Goal: Task Accomplishment & Management: Complete application form

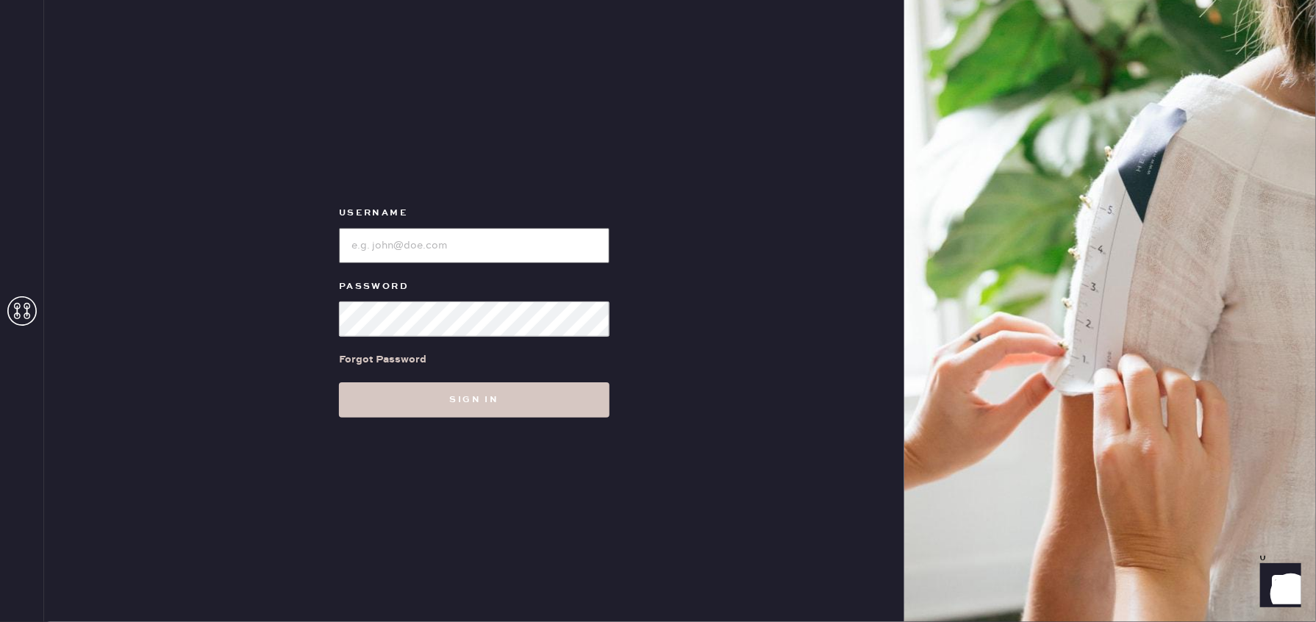
type input "reformationlajolla"
click at [454, 418] on div "Username Password Forgot Password Sign in" at bounding box center [474, 311] width 860 height 622
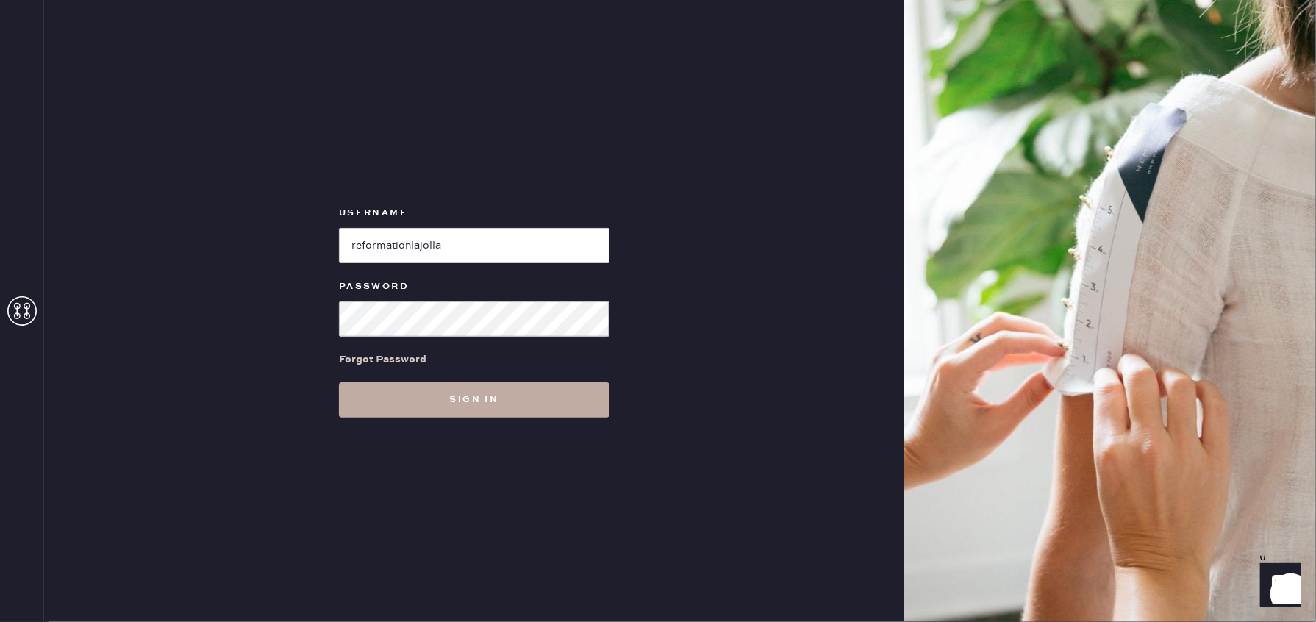
click at [464, 409] on button "Sign in" at bounding box center [474, 399] width 271 height 35
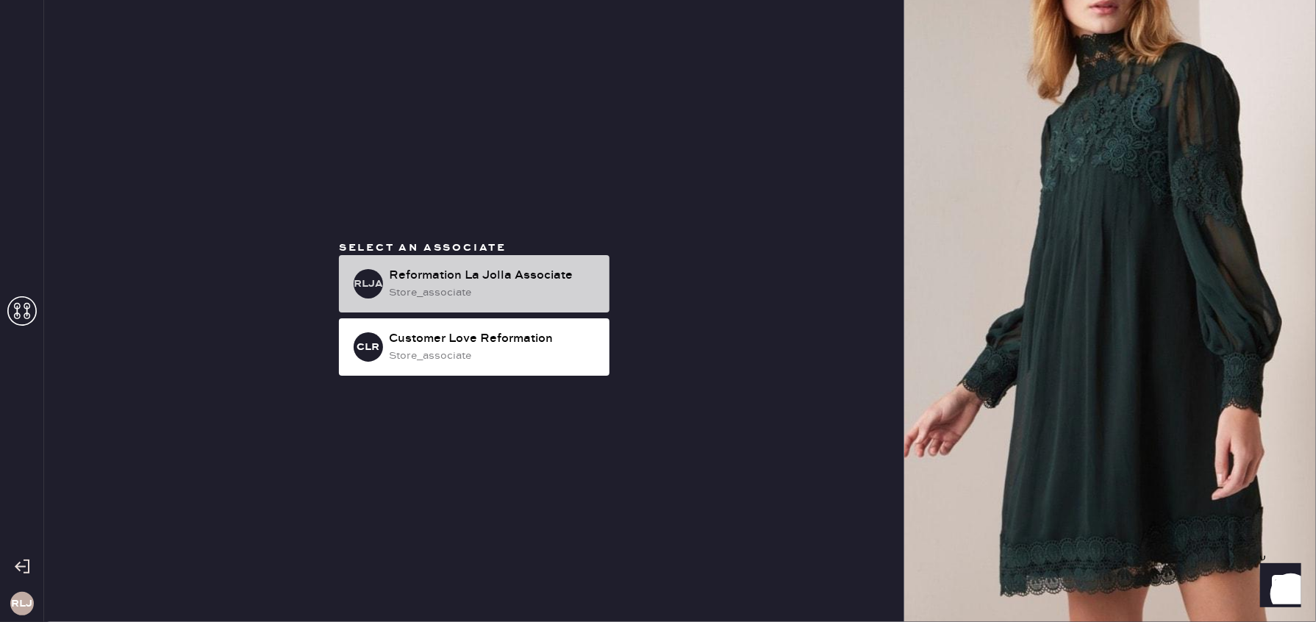
click at [518, 279] on div "Reformation La Jolla Associate" at bounding box center [493, 276] width 209 height 18
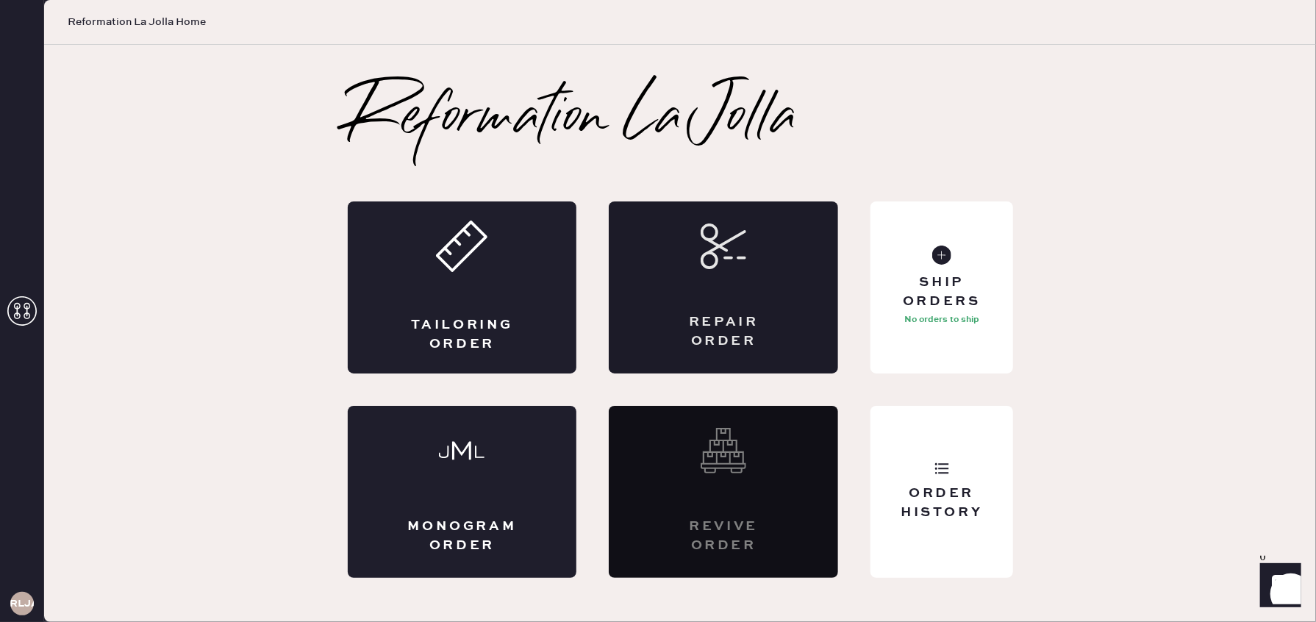
click at [728, 290] on div "Repair Order" at bounding box center [723, 287] width 229 height 172
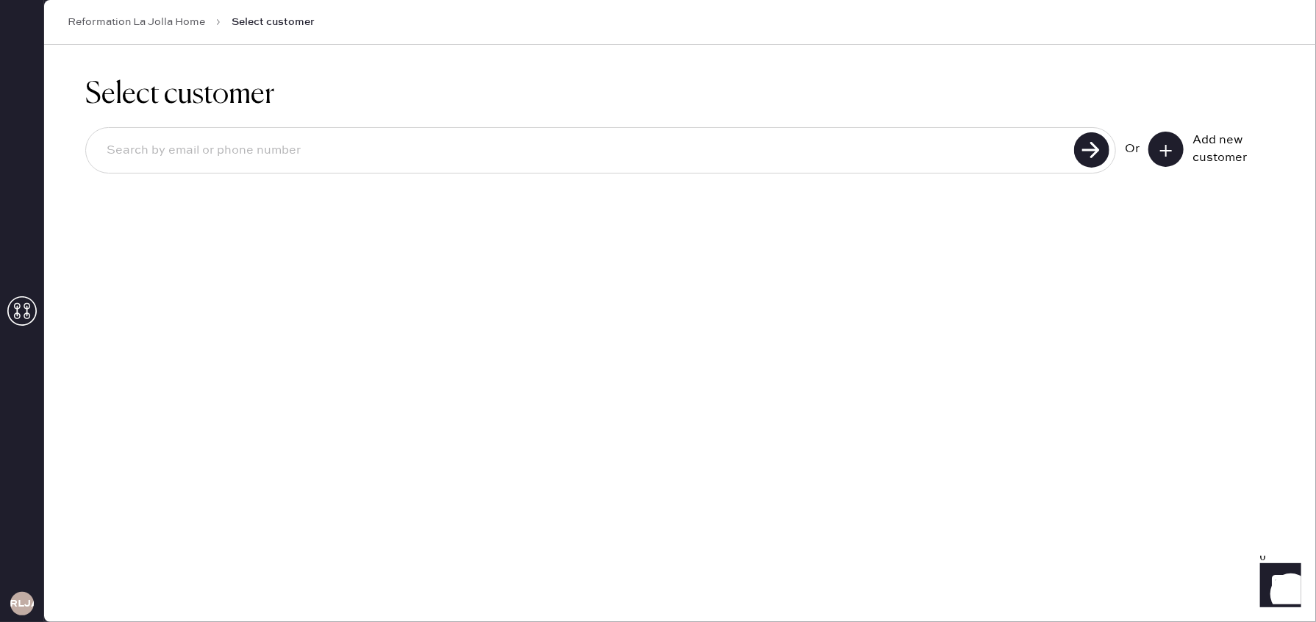
click at [839, 166] on input at bounding box center [582, 151] width 975 height 34
type input "[PHONE_NUMBER]"
click at [1172, 151] on icon at bounding box center [1166, 150] width 15 height 15
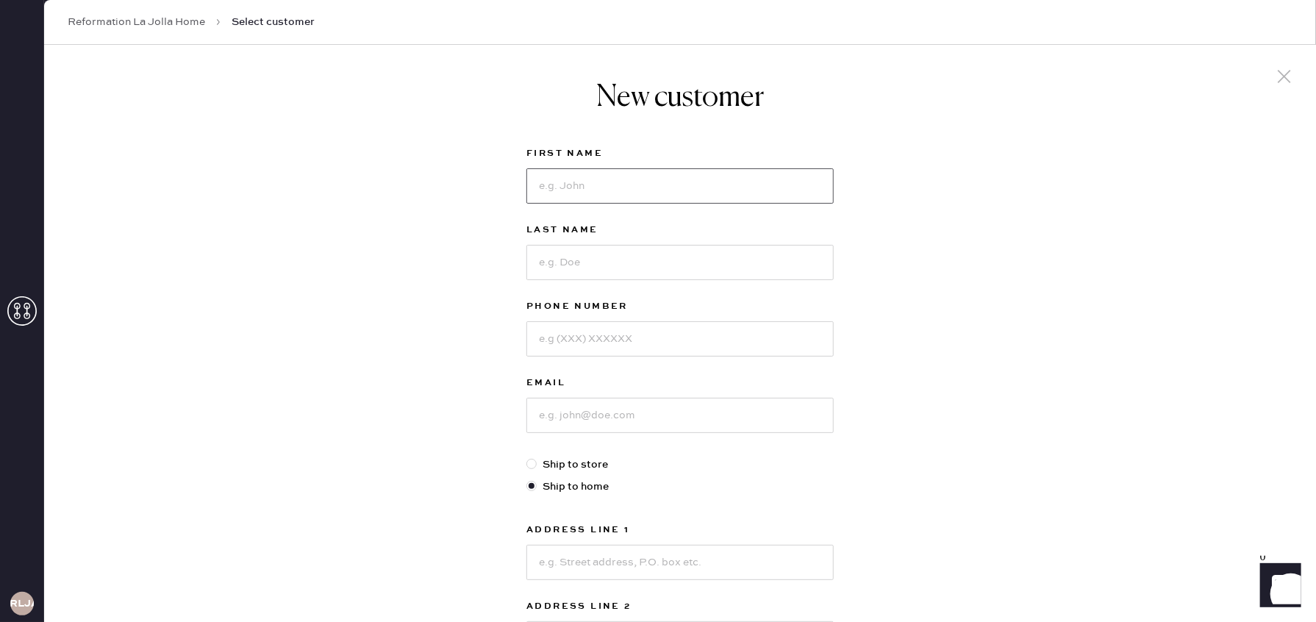
click at [707, 186] on input at bounding box center [680, 185] width 307 height 35
type input "[PERSON_NAME]"
click at [674, 338] on input at bounding box center [680, 338] width 307 height 35
click at [684, 337] on input at bounding box center [680, 338] width 307 height 35
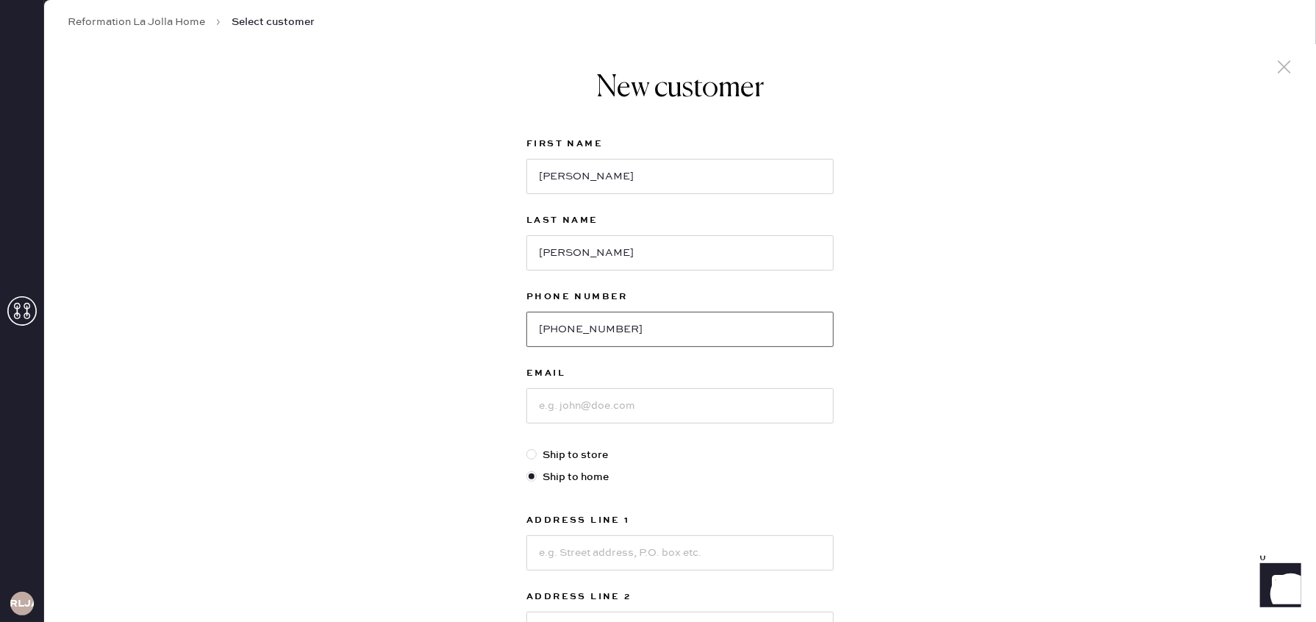
type input "[PHONE_NUMBER]"
click at [610, 409] on input at bounding box center [680, 405] width 307 height 35
type input "[EMAIL_ADDRESS][DOMAIN_NAME]"
click at [593, 554] on input at bounding box center [680, 555] width 307 height 35
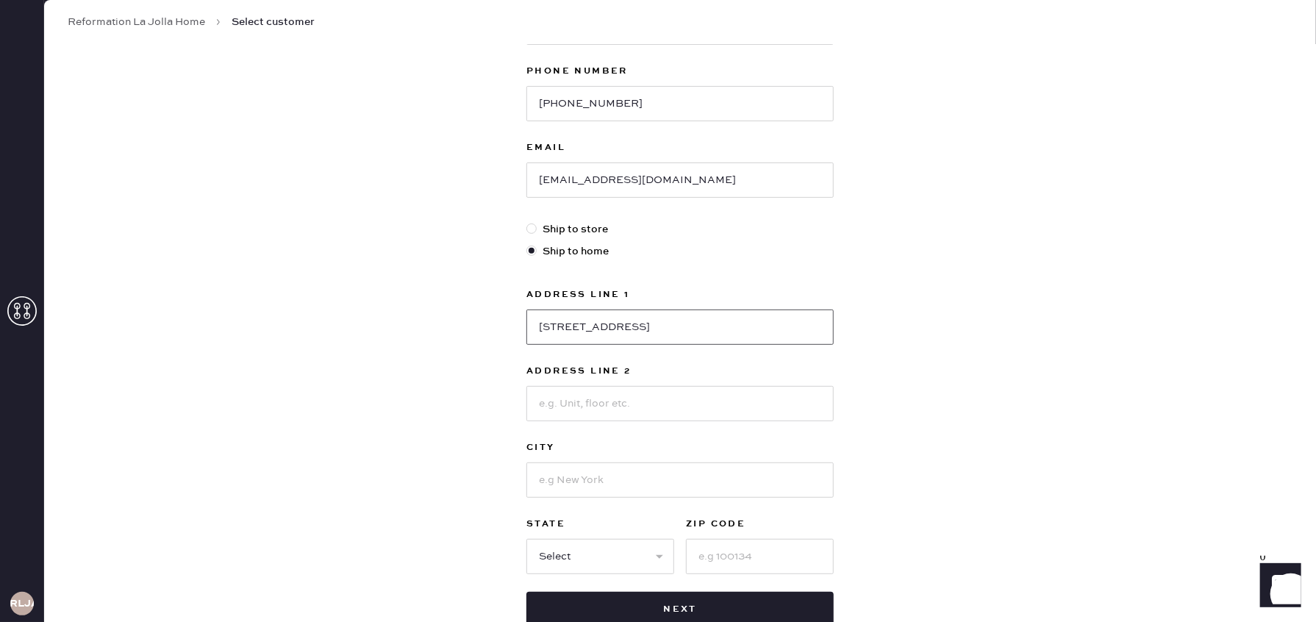
scroll to position [235, 0]
type input "[STREET_ADDRESS]"
click at [562, 477] on input at bounding box center [680, 480] width 307 height 35
type input "Chula Vista"
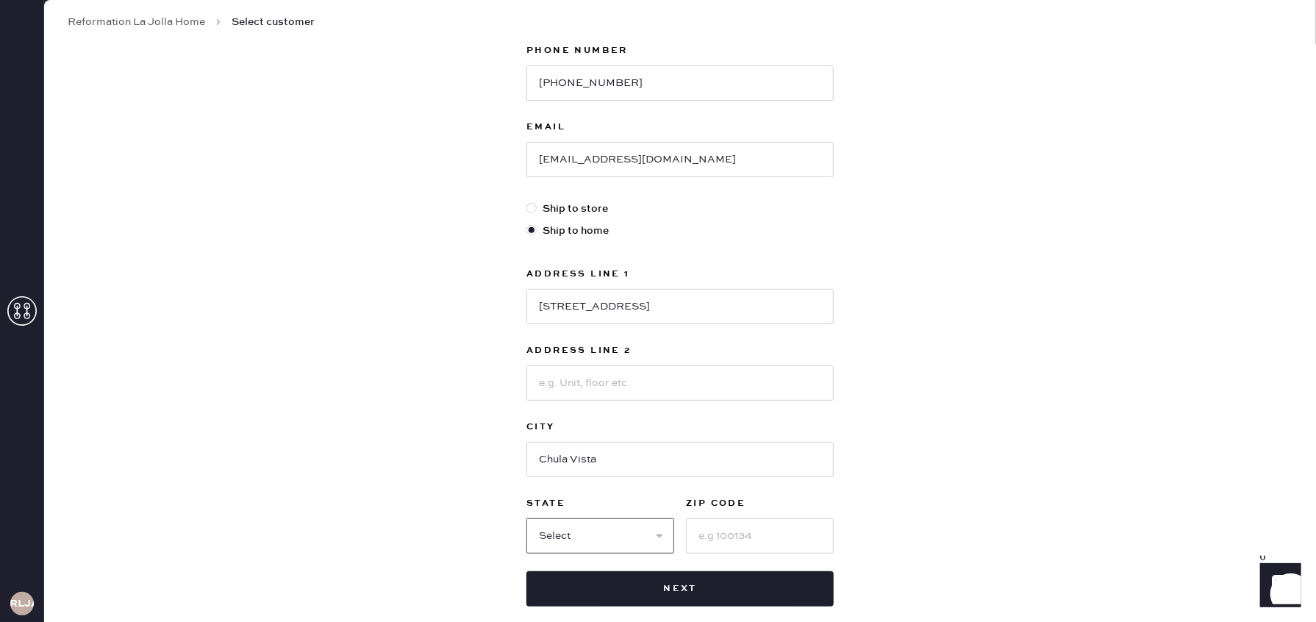
click at [641, 533] on select "Select AK AL AR AZ CA CO CT [GEOGRAPHIC_DATA] DE FL [GEOGRAPHIC_DATA] HI [GEOGR…" at bounding box center [601, 535] width 148 height 35
select select "CA"
click at [527, 518] on select "Select AK AL AR AZ CA CO CT [GEOGRAPHIC_DATA] DE FL [GEOGRAPHIC_DATA] HI [GEOGR…" at bounding box center [601, 535] width 148 height 35
click at [723, 532] on input at bounding box center [760, 535] width 148 height 35
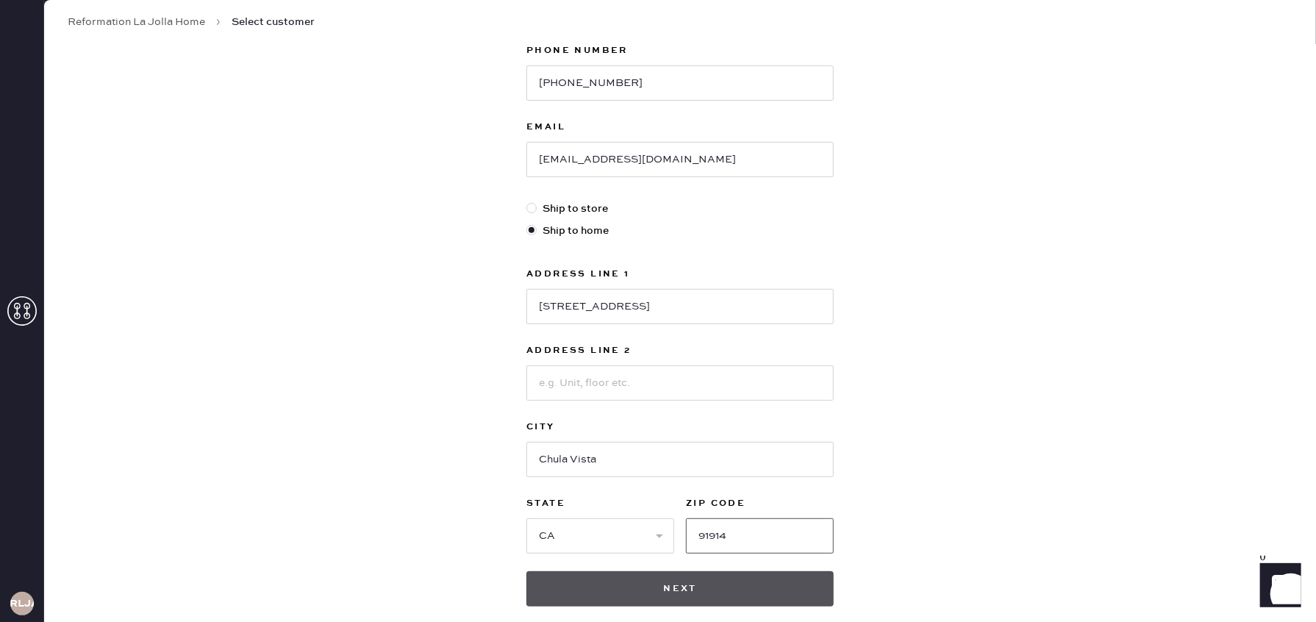
type input "91914"
click at [701, 593] on button "Next" at bounding box center [680, 588] width 307 height 35
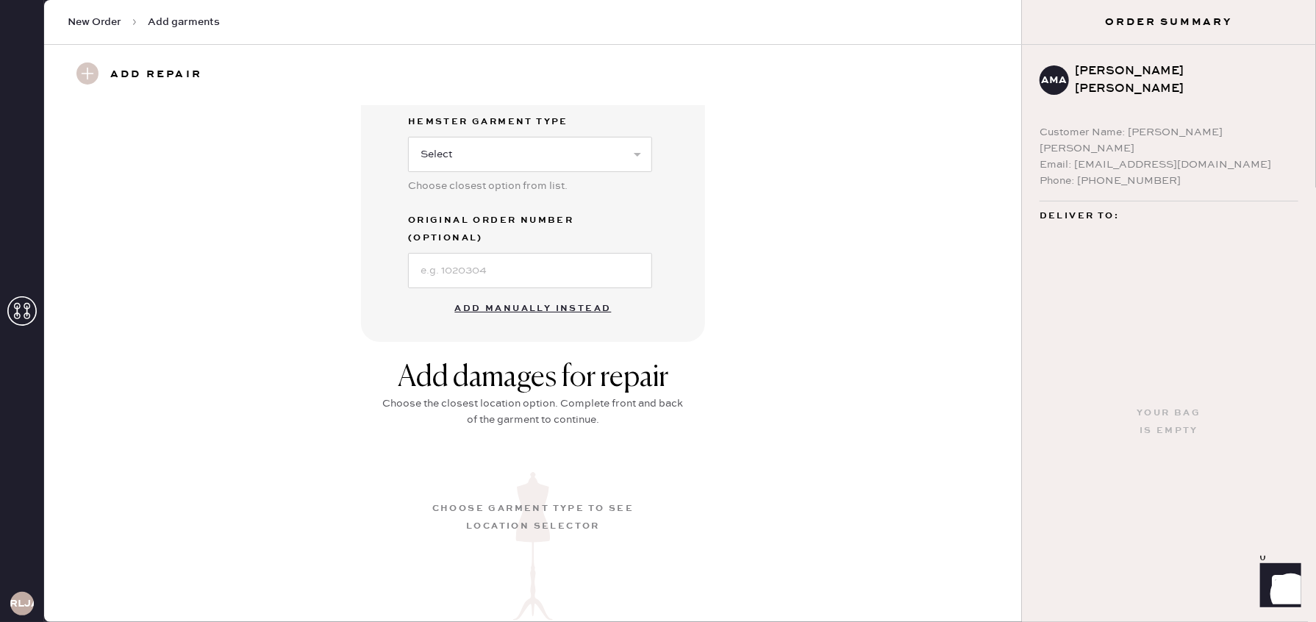
scroll to position [463, 0]
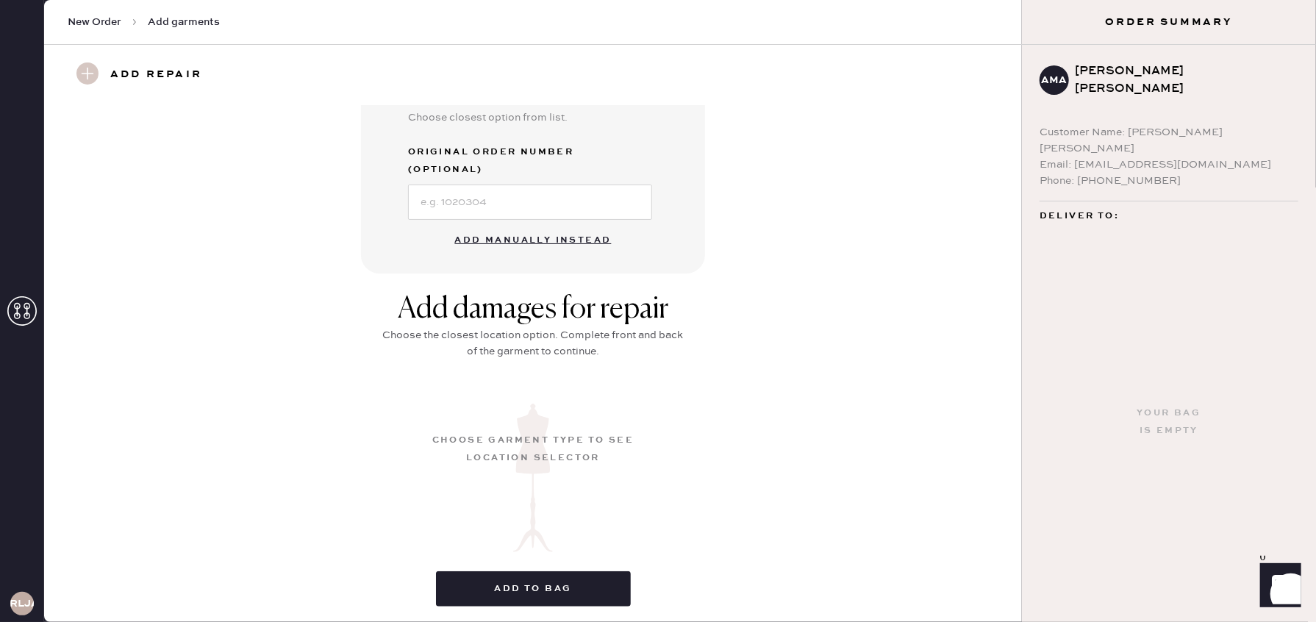
drag, startPoint x: 514, startPoint y: 220, endPoint x: 774, endPoint y: 246, distance: 261.7
click at [515, 226] on button "Add manually instead" at bounding box center [533, 240] width 174 height 29
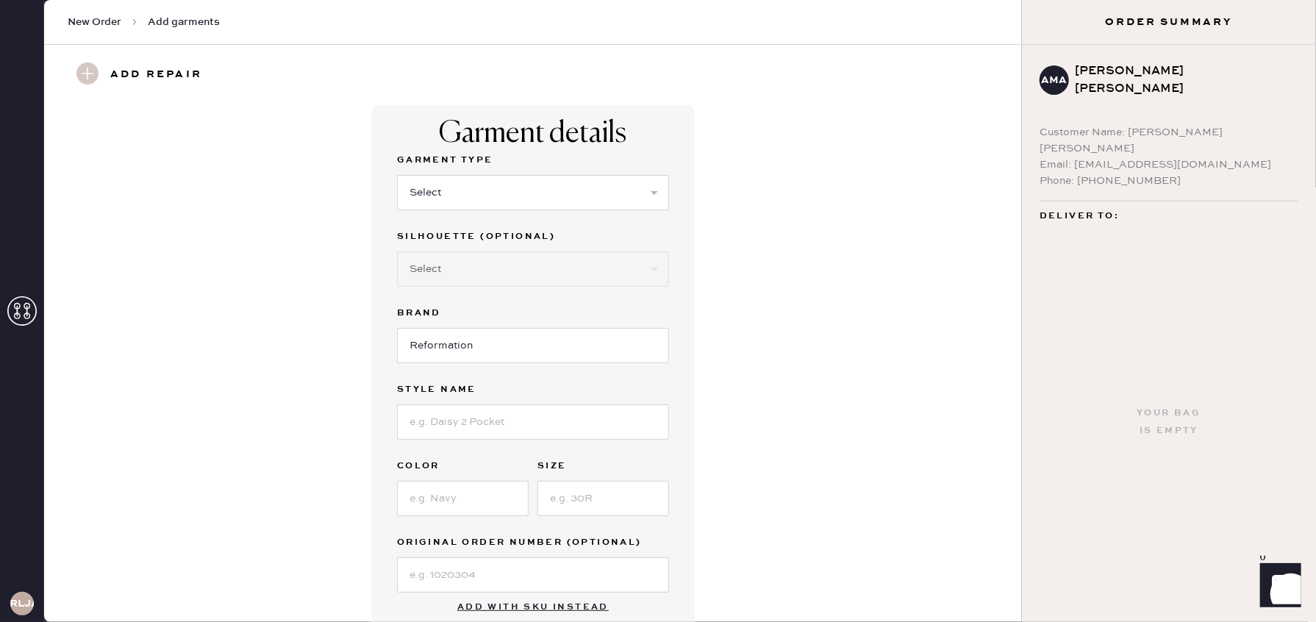
scroll to position [0, 0]
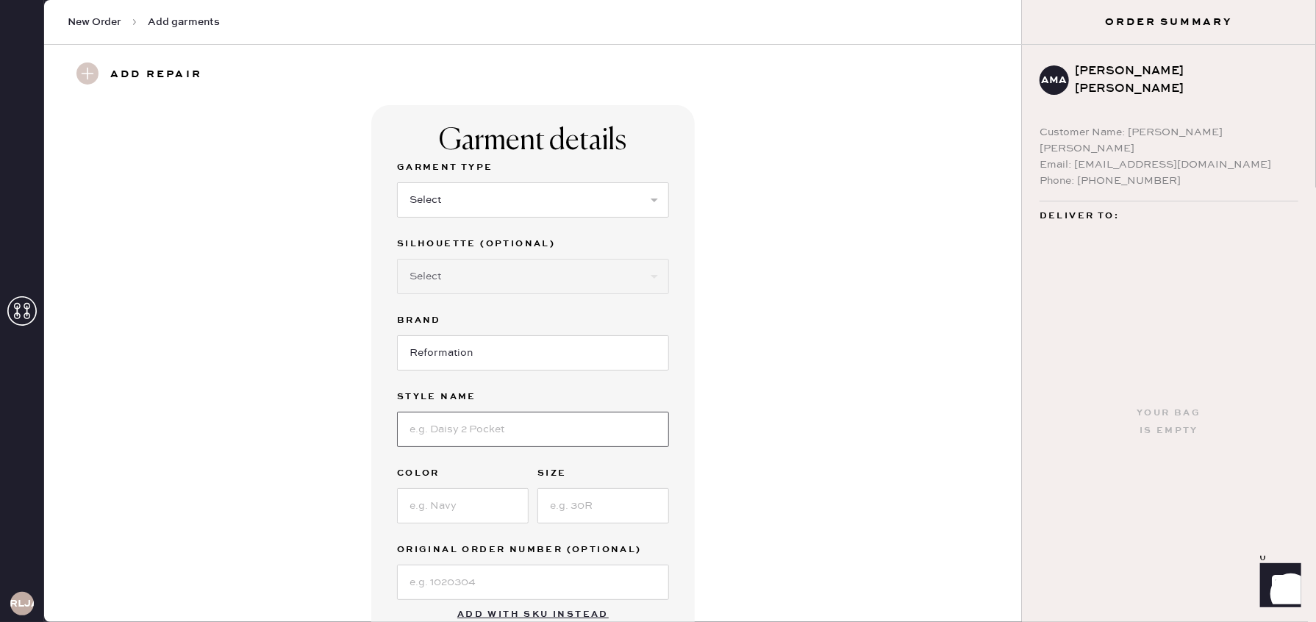
click at [518, 427] on input at bounding box center [533, 429] width 272 height 35
click at [476, 194] on select "Select Basic Skirt Jeans Leggings Pants Shorts Basic Sleeved Dress Basic Sleeve…" at bounding box center [533, 199] width 272 height 35
select select "14"
click at [397, 182] on select "Select Basic Skirt Jeans Leggings Pants Shorts Basic Sleeved Dress Basic Sleeve…" at bounding box center [533, 199] width 272 height 35
click at [732, 399] on div "Garment details Garment Type Select Basic Skirt Jeans Leggings Pants Shorts Bas…" at bounding box center [533, 375] width 925 height 543
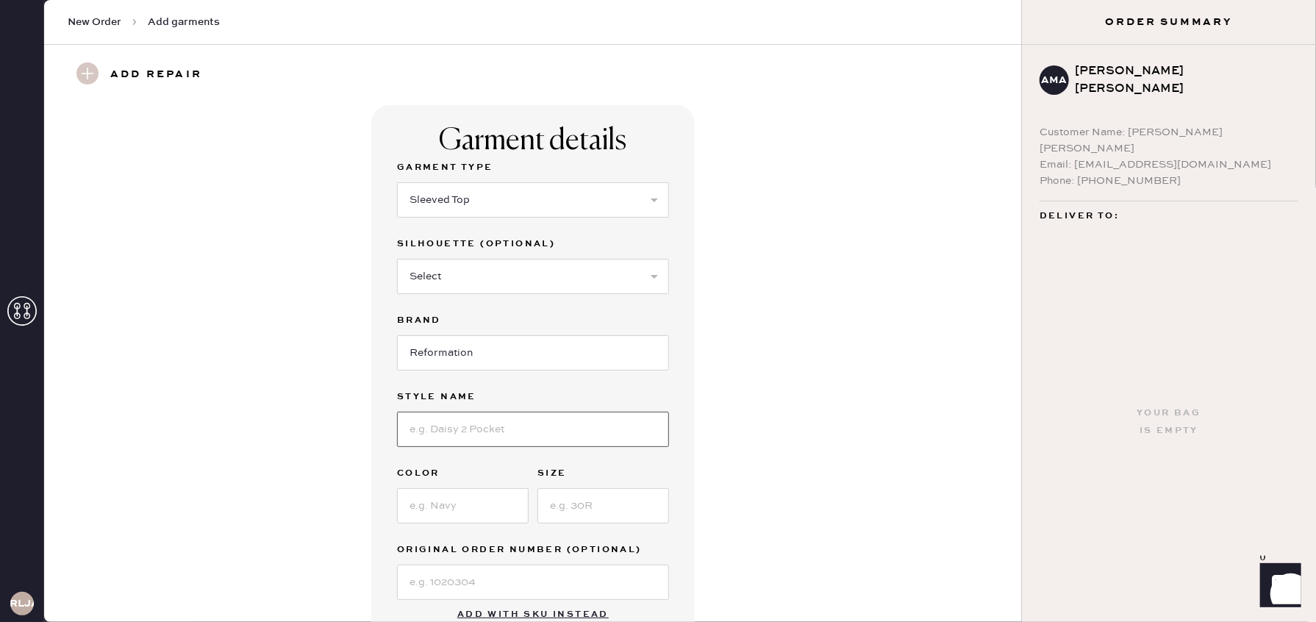
click at [547, 434] on input at bounding box center [533, 429] width 272 height 35
type input "[PERSON_NAME]"
click at [447, 507] on input at bounding box center [463, 505] width 132 height 35
type input "pear"
click at [573, 507] on input at bounding box center [604, 505] width 132 height 35
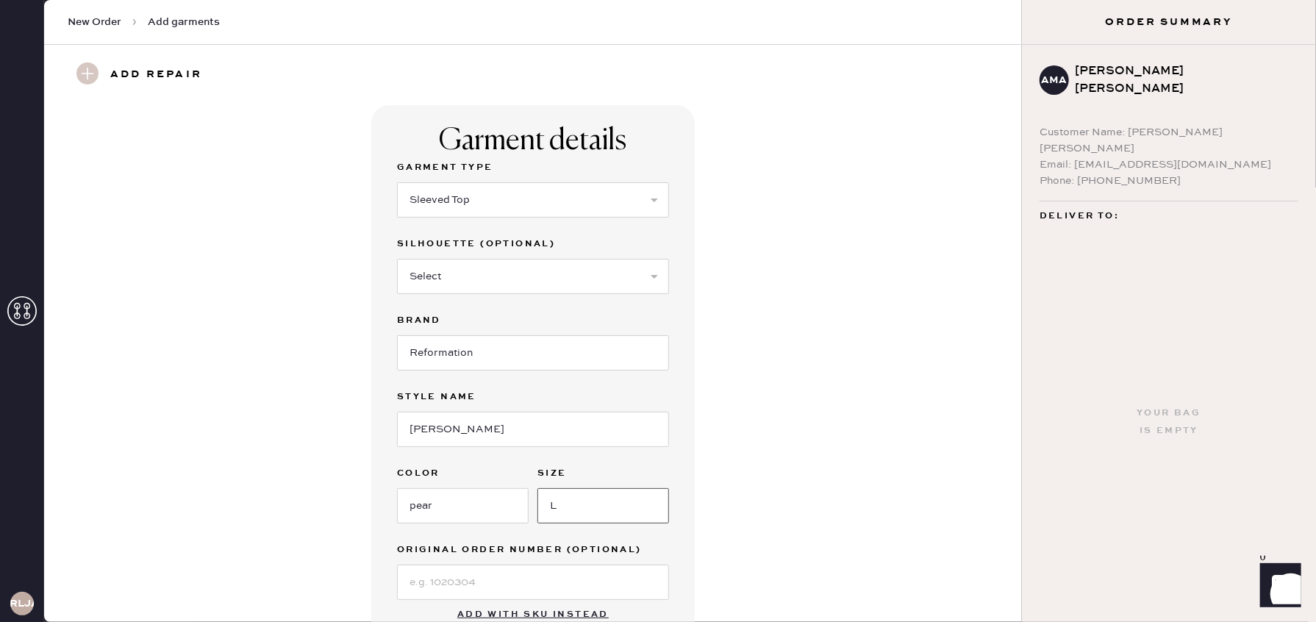
type input "L"
click at [788, 484] on div "Garment details Garment Type Select Basic Skirt Jeans Leggings Pants Shorts Bas…" at bounding box center [533, 376] width 925 height 543
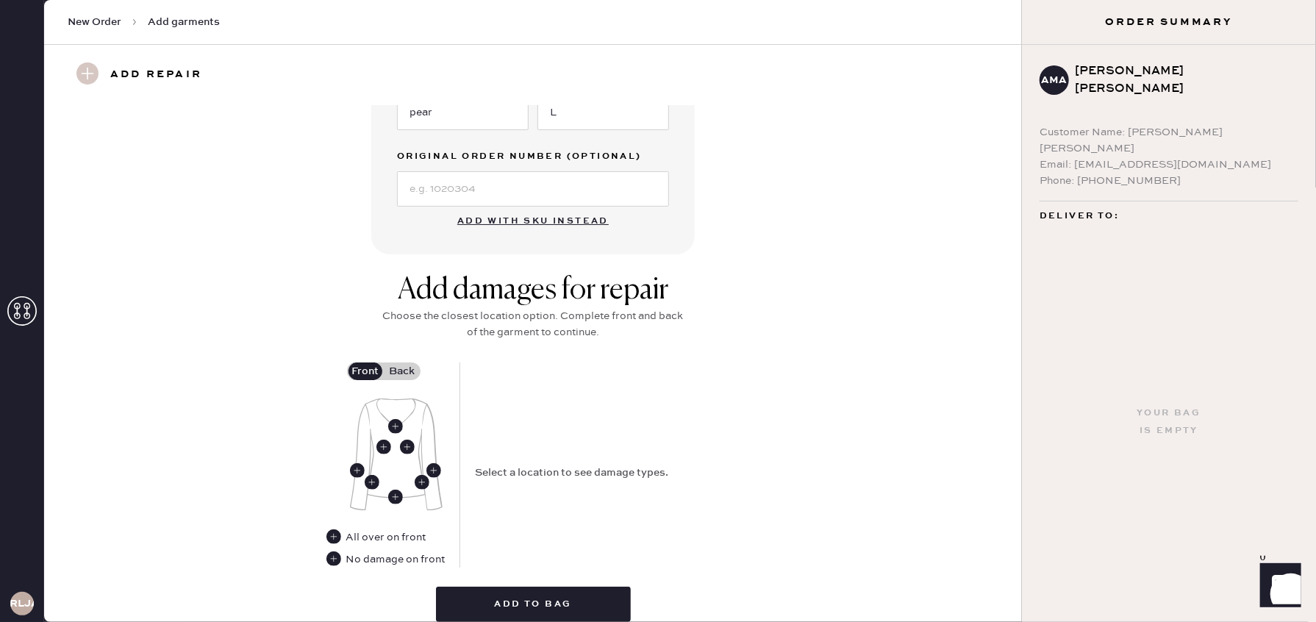
scroll to position [398, 0]
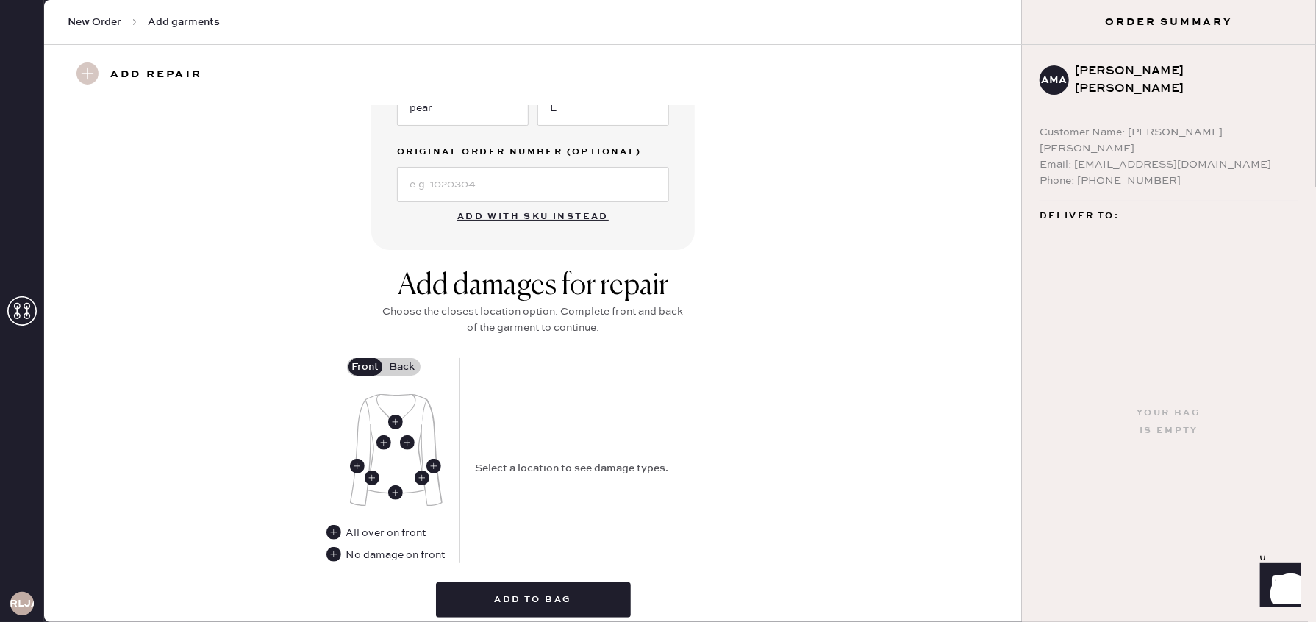
drag, startPoint x: 399, startPoint y: 458, endPoint x: 400, endPoint y: 473, distance: 14.8
click at [399, 458] on img at bounding box center [396, 450] width 93 height 113
click at [396, 489] on use at bounding box center [395, 492] width 15 height 15
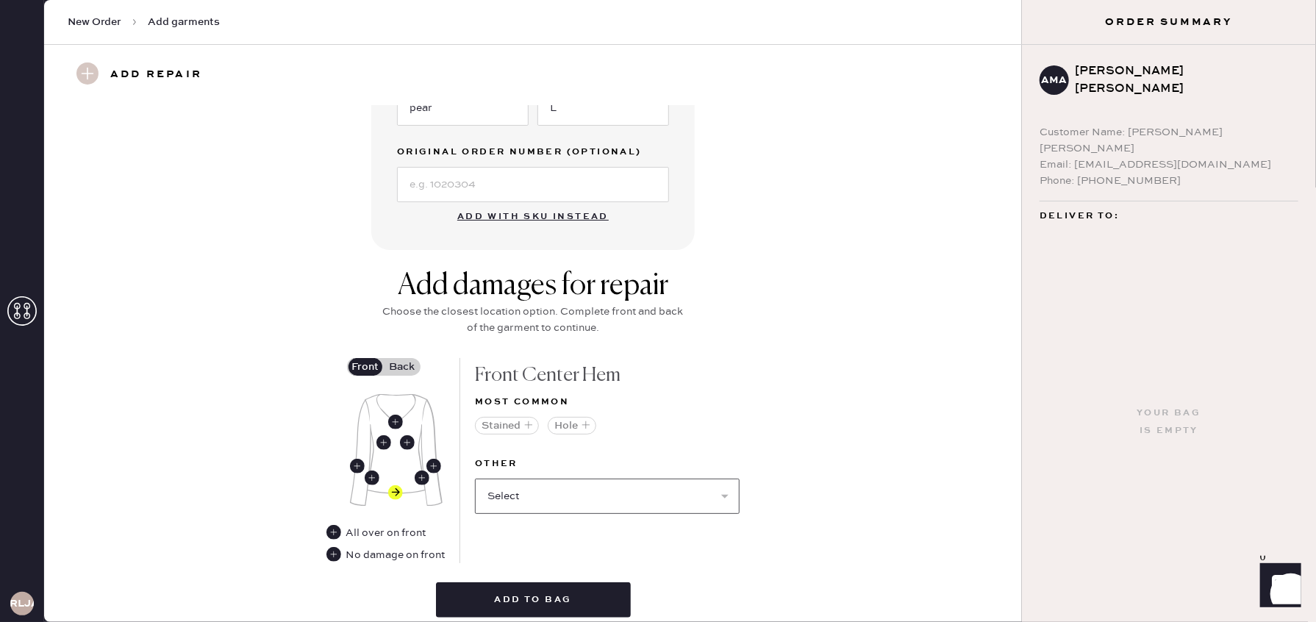
click at [718, 492] on select "Select Broken / Ripped Hem Broken Beads Broken Belt Loop Broken Button Broken C…" at bounding box center [607, 496] width 265 height 35
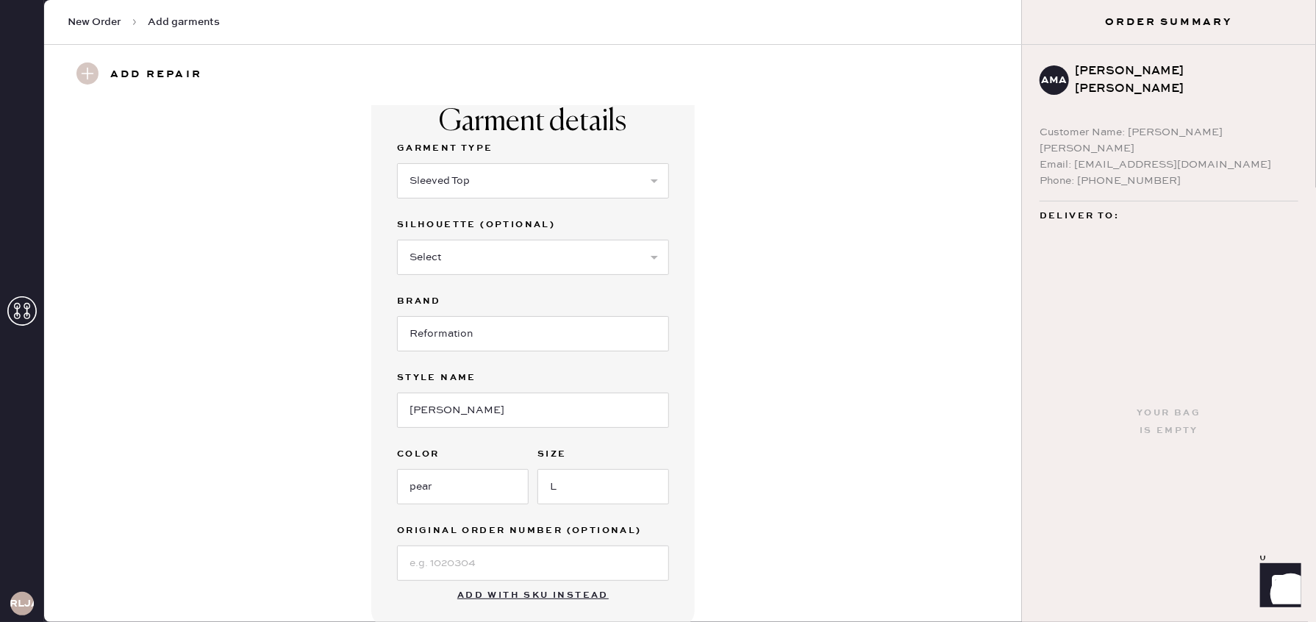
scroll to position [2, 0]
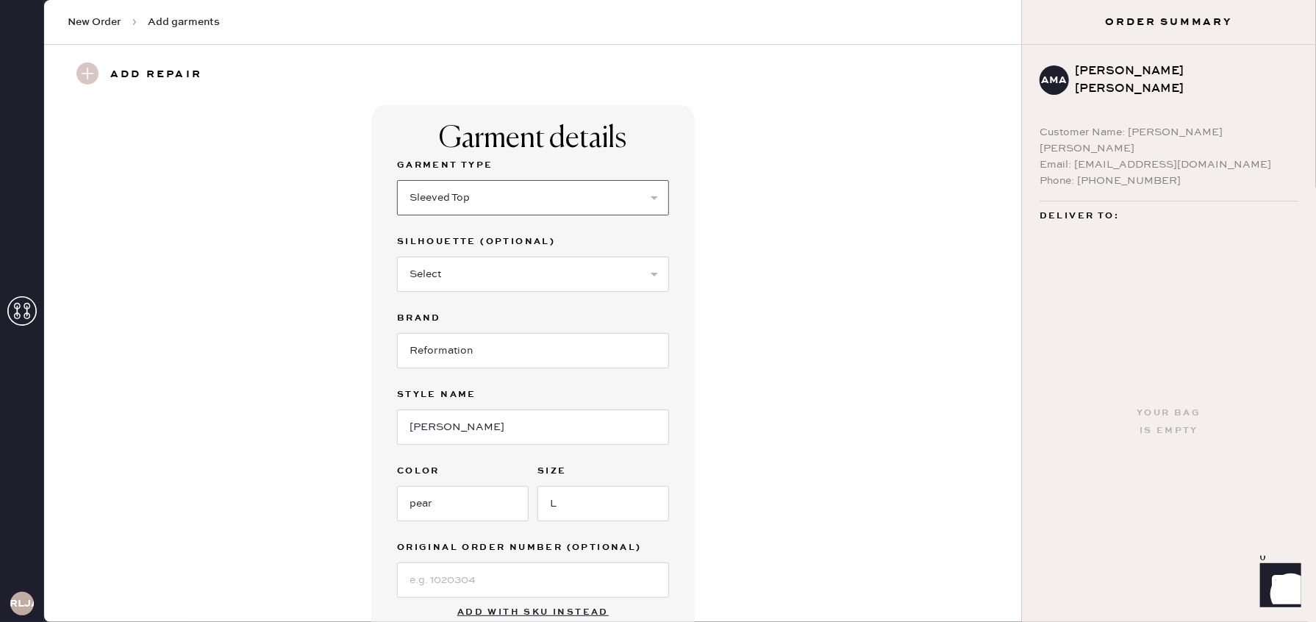
click at [454, 199] on select "Select Basic Skirt Jeans Leggings Pants Shorts Basic Sleeved Dress Basic Sleeve…" at bounding box center [533, 197] width 272 height 35
select select "5"
click at [397, 180] on select "Select Basic Skirt Jeans Leggings Pants Shorts Basic Sleeved Dress Basic Sleeve…" at bounding box center [533, 197] width 272 height 35
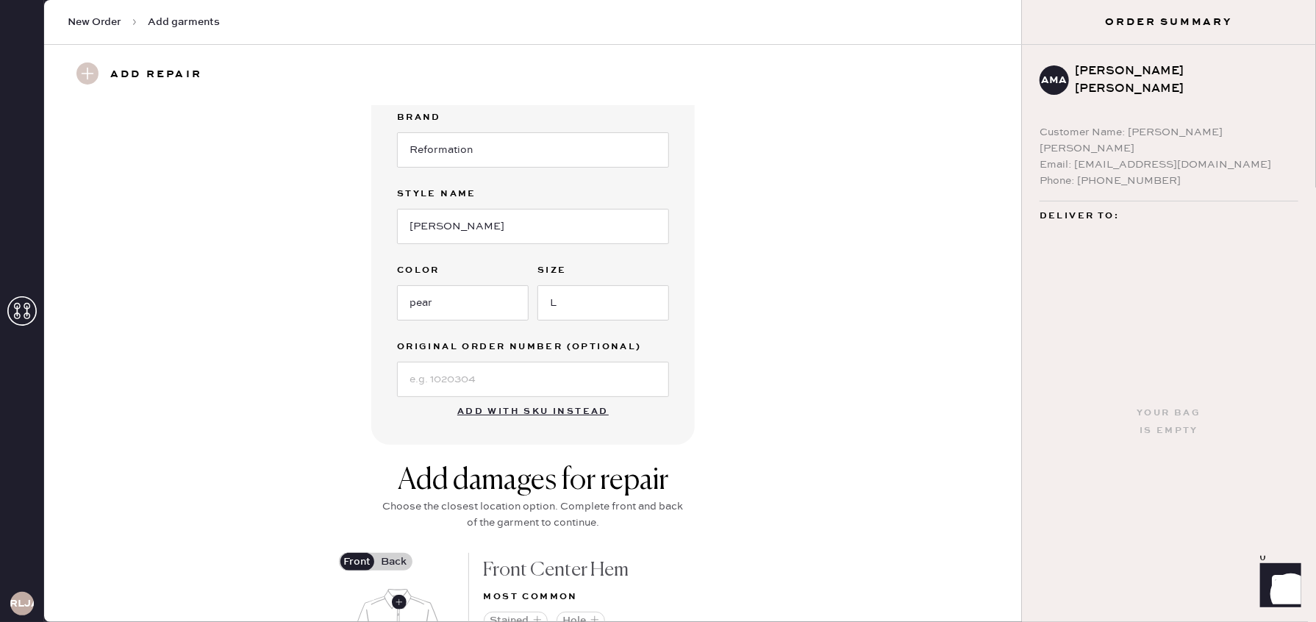
scroll to position [442, 0]
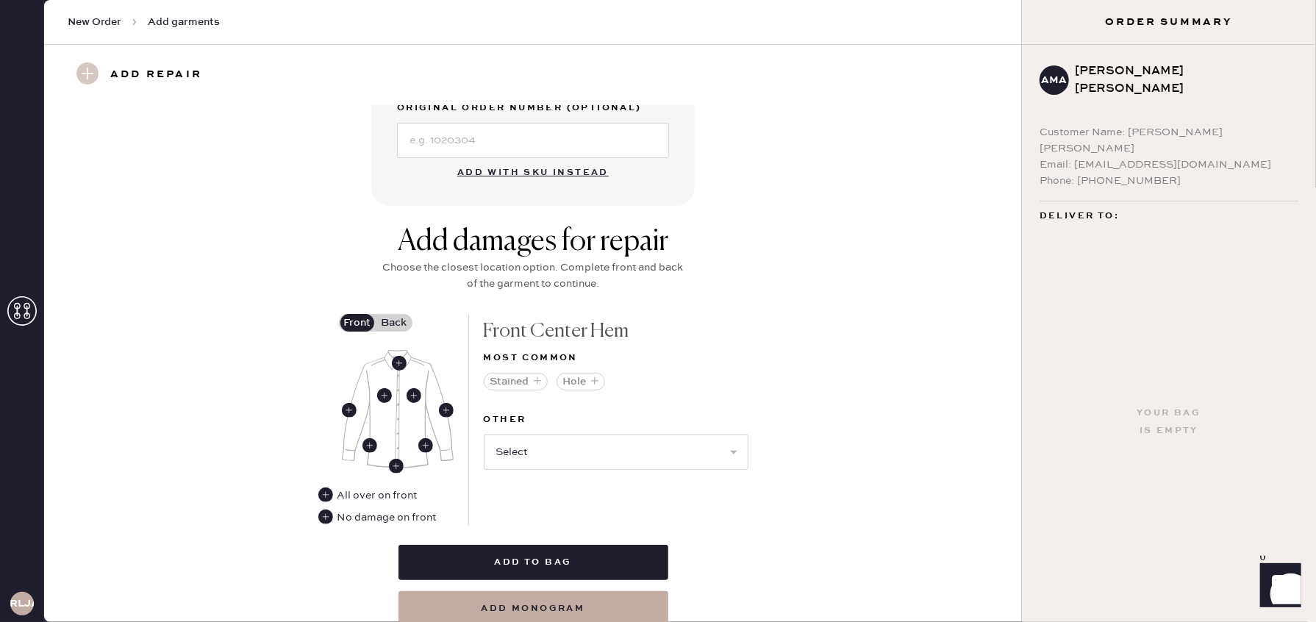
click at [396, 428] on img at bounding box center [398, 409] width 112 height 119
click at [396, 465] on use at bounding box center [396, 466] width 15 height 15
click at [599, 452] on select "Select Broken / Ripped Hem Broken Beads Broken Button Broken Elastic Broken Hoo…" at bounding box center [616, 452] width 265 height 35
select select "2048"
click at [484, 435] on select "Select Broken / Ripped Hem Broken Beads Broken Button Broken Elastic Broken Hoo…" at bounding box center [616, 452] width 265 height 35
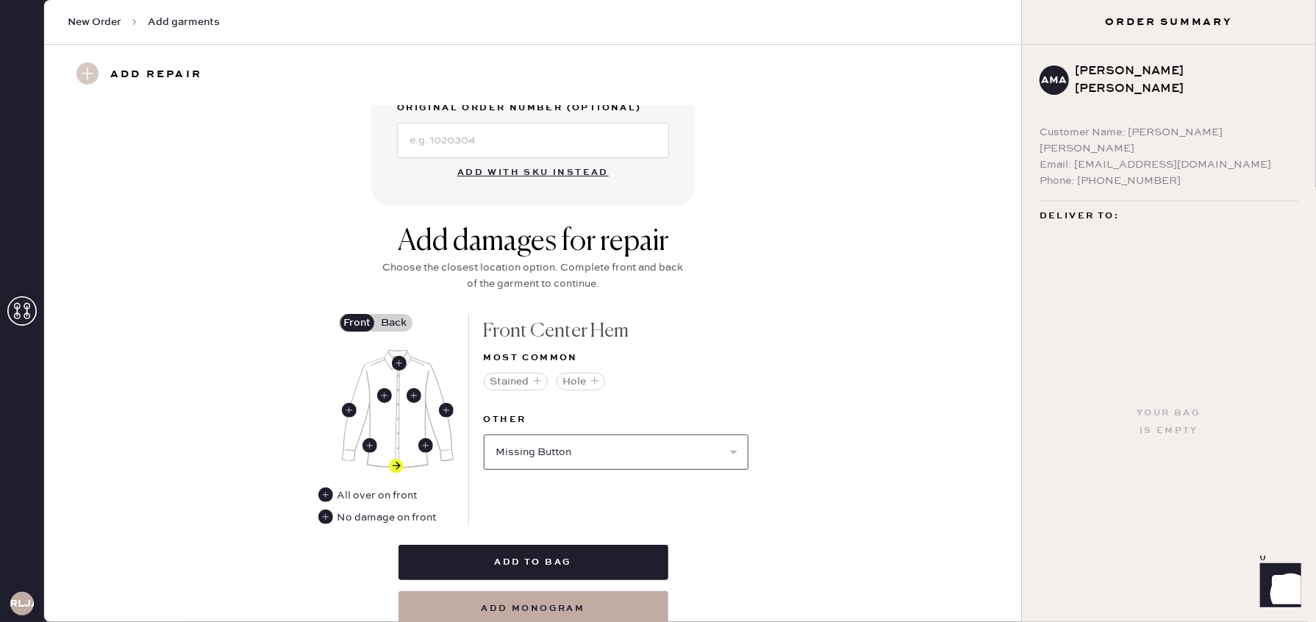
select select
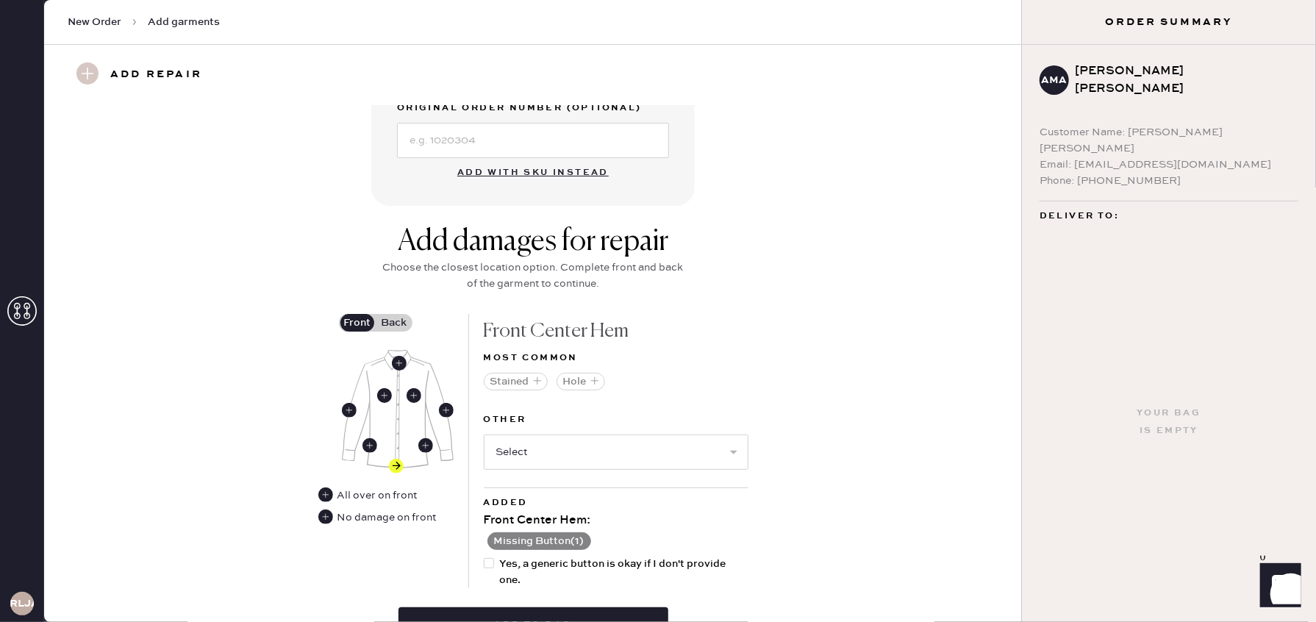
drag, startPoint x: 383, startPoint y: 320, endPoint x: 439, endPoint y: 367, distance: 73.1
click at [383, 320] on label "Back" at bounding box center [394, 323] width 37 height 18
click at [394, 323] on input "Back" at bounding box center [394, 323] width 0 height 0
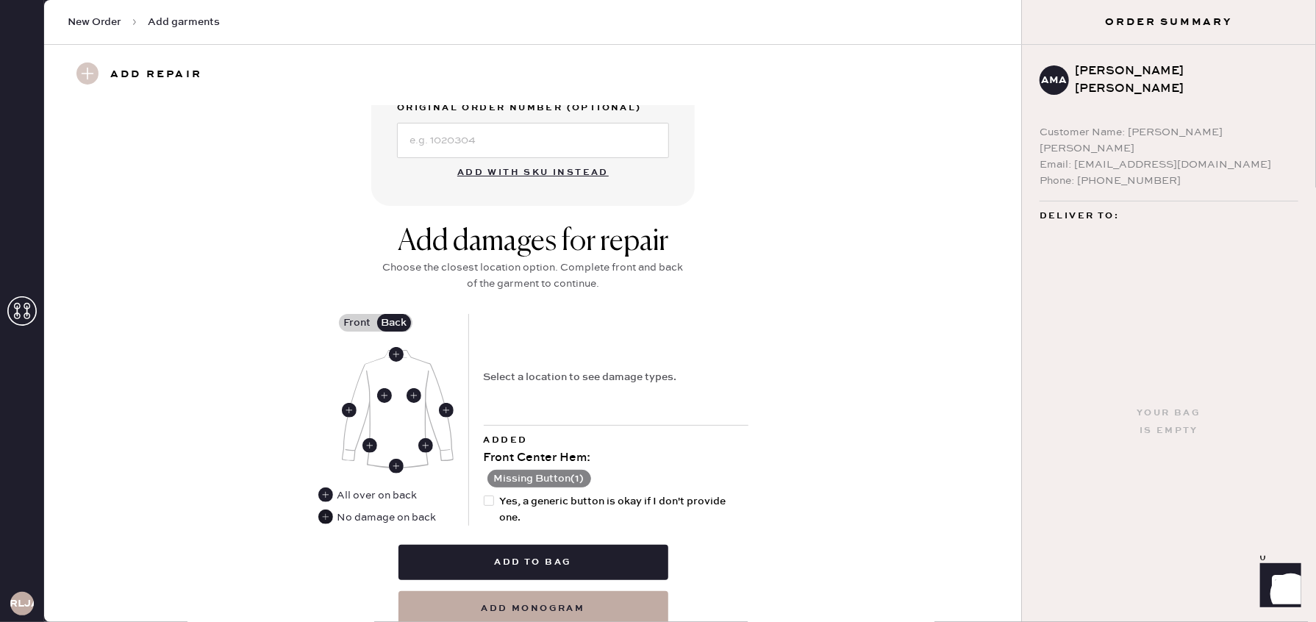
drag, startPoint x: 327, startPoint y: 515, endPoint x: 425, endPoint y: 518, distance: 98.6
click at [328, 515] on use at bounding box center [325, 517] width 15 height 15
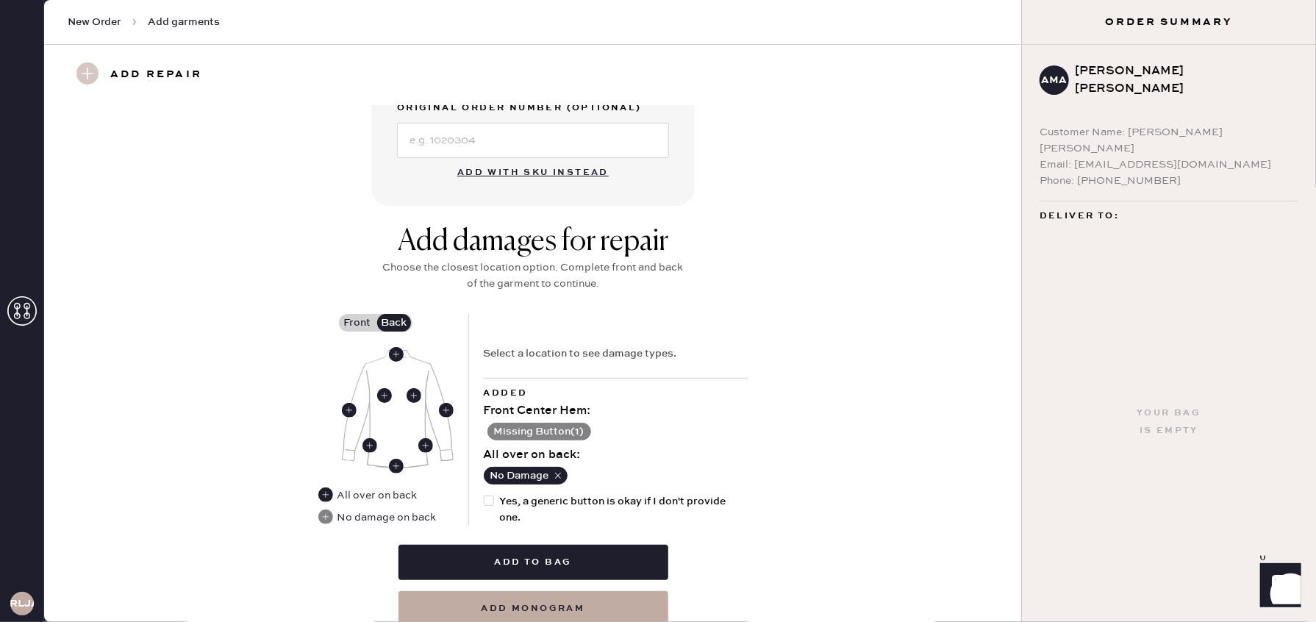
scroll to position [497, 0]
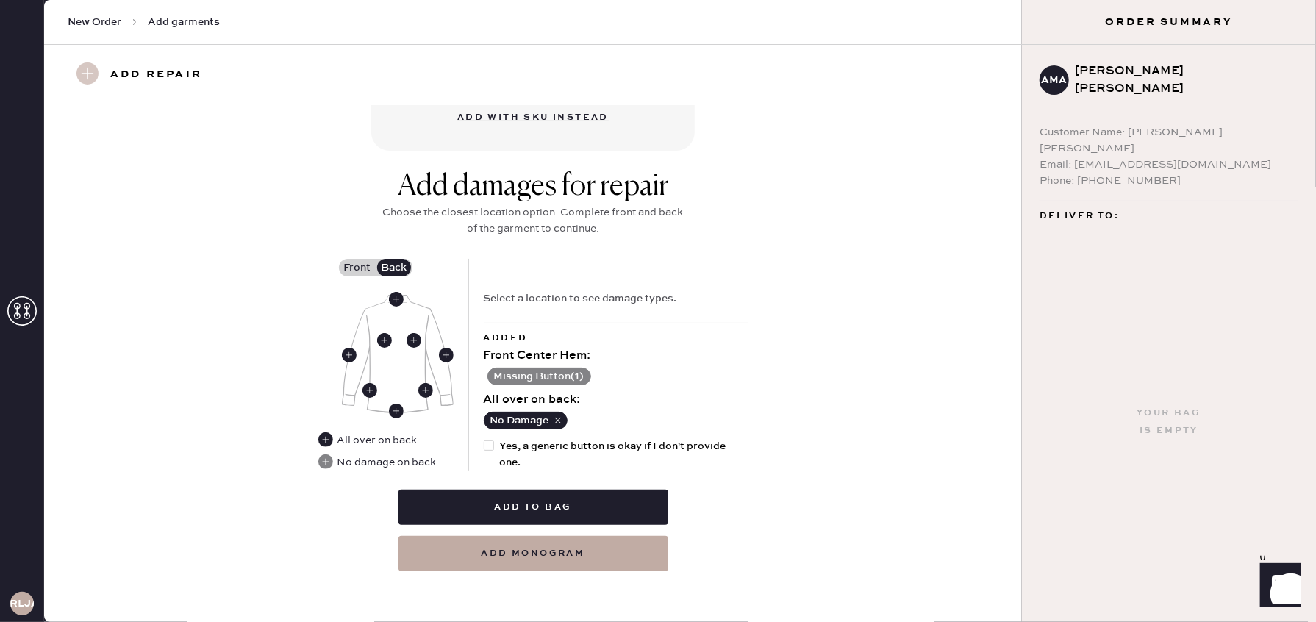
click at [490, 443] on div at bounding box center [489, 445] width 10 height 10
click at [485, 439] on input "Yes, a generic button is okay if I don't provide one." at bounding box center [484, 438] width 1 height 1
checkbox input "true"
drag, startPoint x: 499, startPoint y: 499, endPoint x: 592, endPoint y: 493, distance: 93.6
click at [499, 499] on button "Add to bag" at bounding box center [534, 507] width 270 height 35
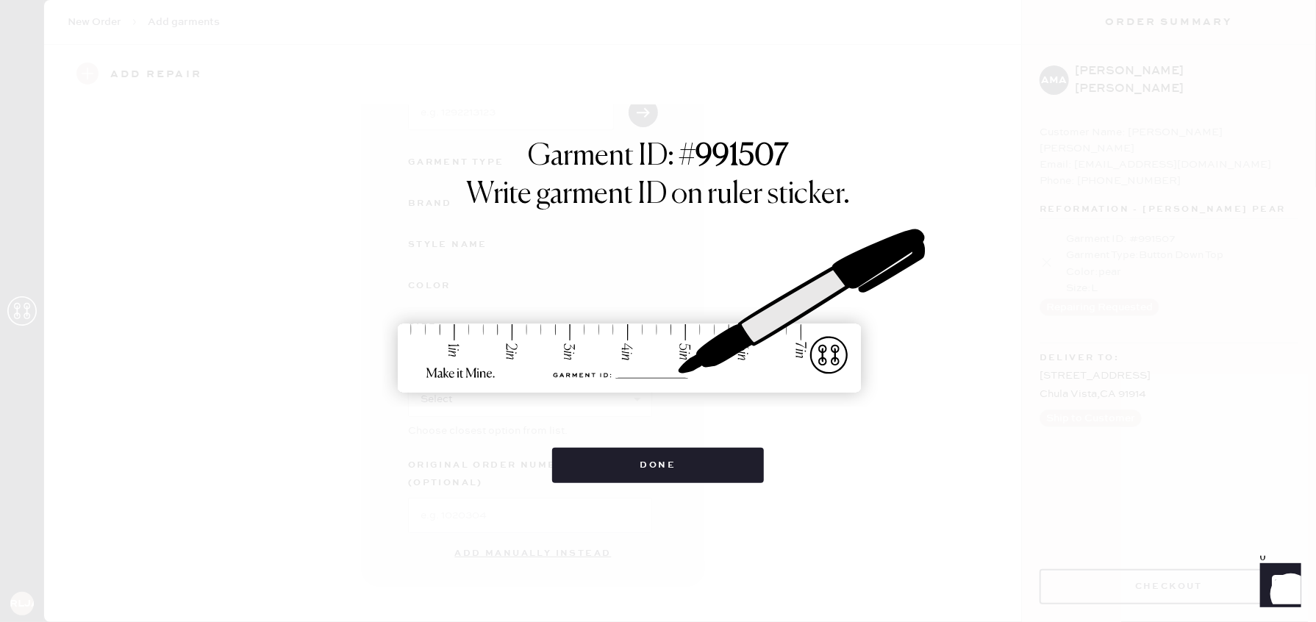
scroll to position [100, 0]
click at [643, 468] on button "Done" at bounding box center [658, 465] width 213 height 35
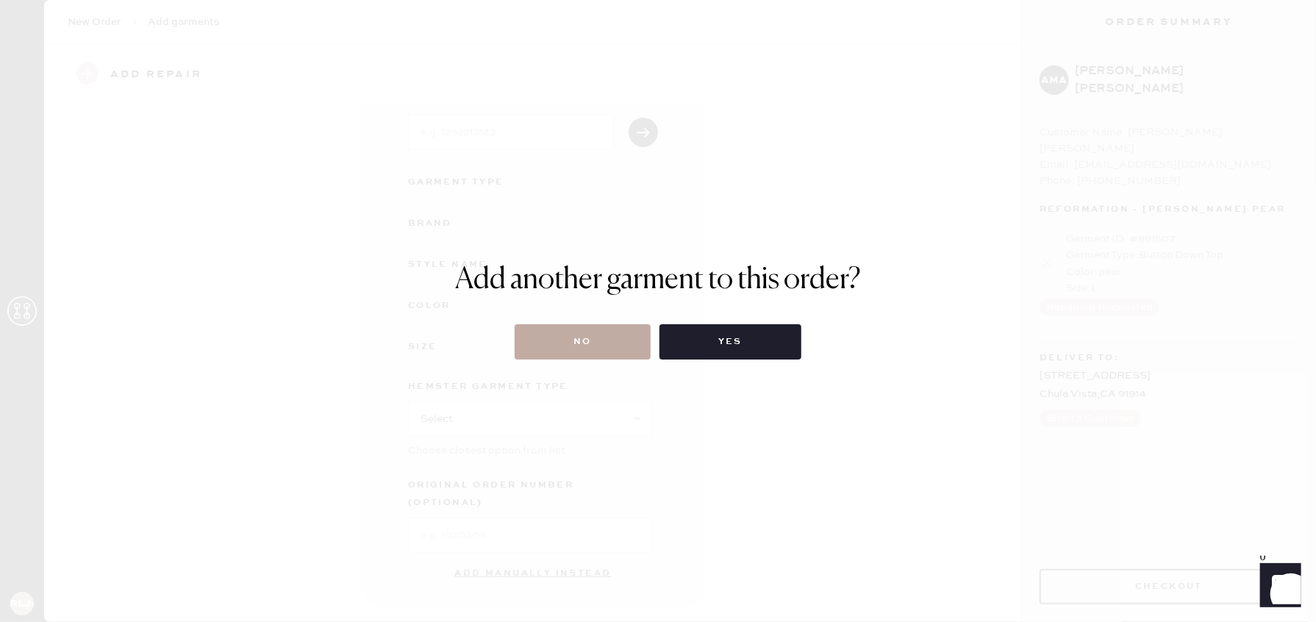
click at [588, 345] on button "No" at bounding box center [583, 341] width 136 height 35
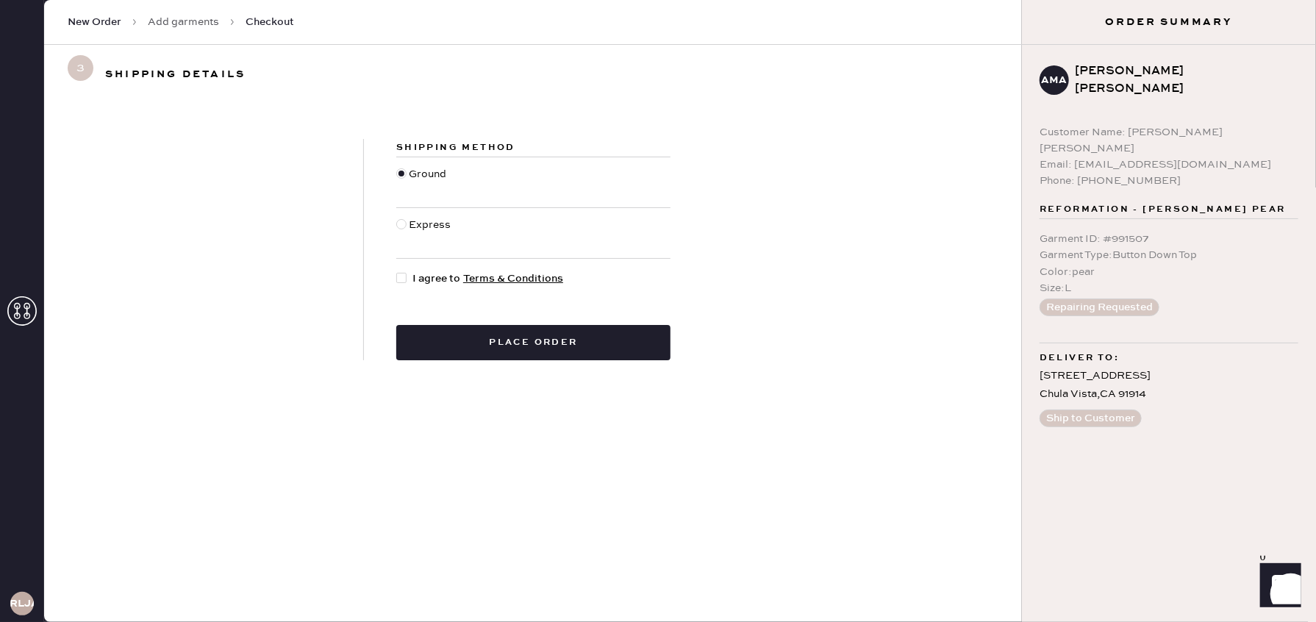
click at [401, 227] on div at bounding box center [401, 224] width 10 height 10
click at [397, 218] on input "Express" at bounding box center [396, 217] width 1 height 1
radio input "true"
drag, startPoint x: 404, startPoint y: 280, endPoint x: 413, endPoint y: 298, distance: 19.7
click at [404, 281] on div at bounding box center [401, 278] width 10 height 10
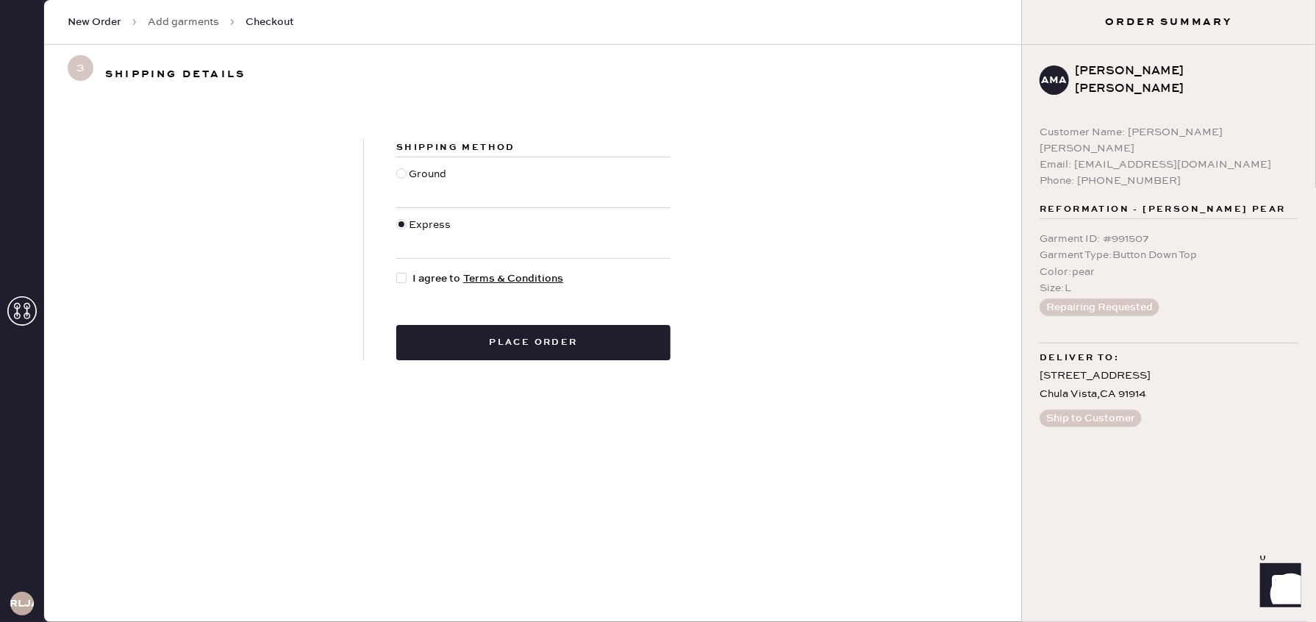
click at [397, 271] on input "I agree to Terms & Conditions" at bounding box center [396, 271] width 1 height 1
checkbox input "true"
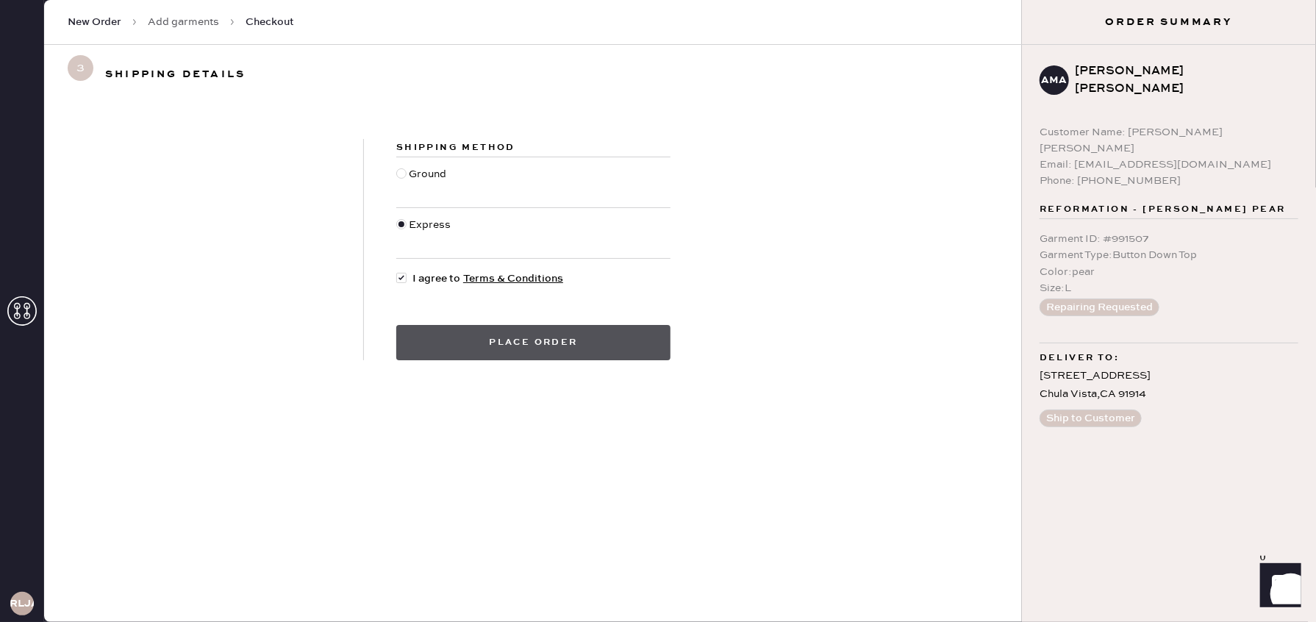
click at [522, 352] on button "Place order" at bounding box center [533, 342] width 274 height 35
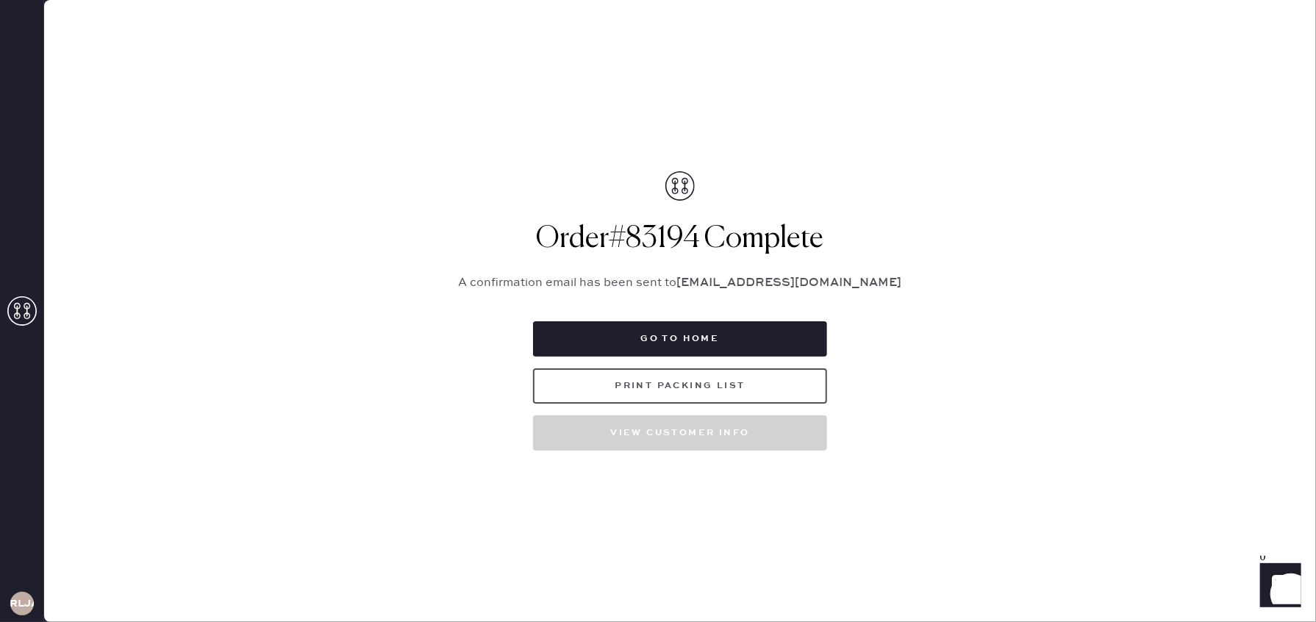
click at [609, 391] on button "Print Packing List" at bounding box center [680, 385] width 294 height 35
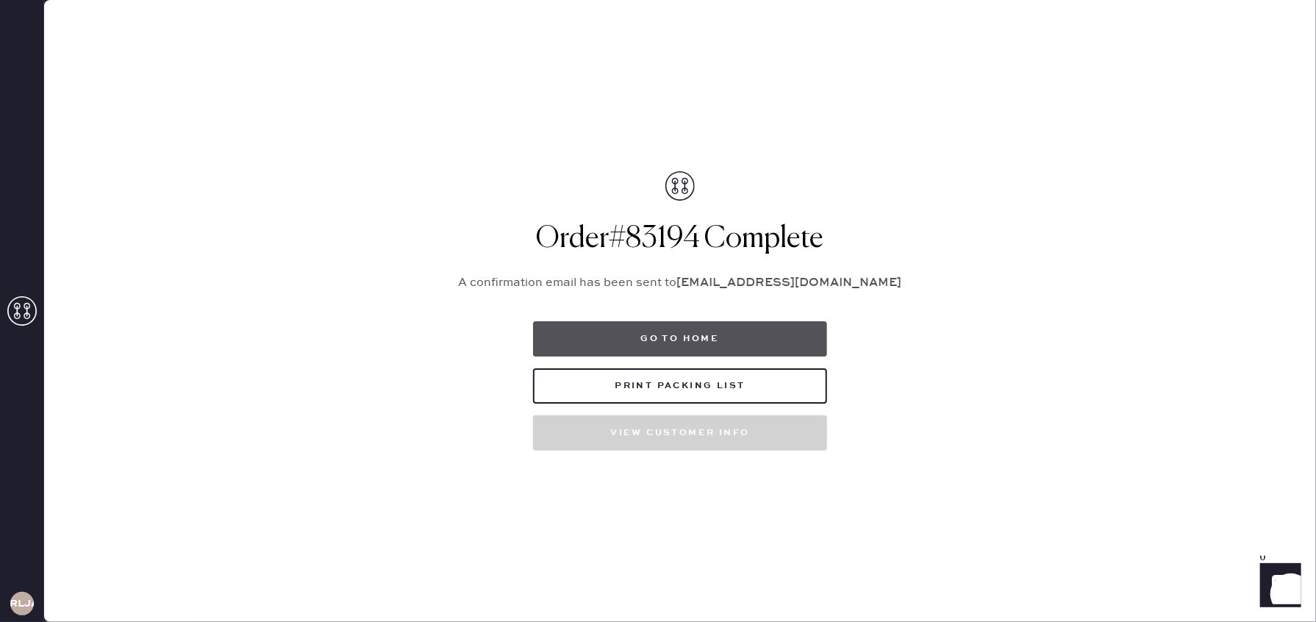
click at [662, 336] on button "Go to home" at bounding box center [680, 338] width 294 height 35
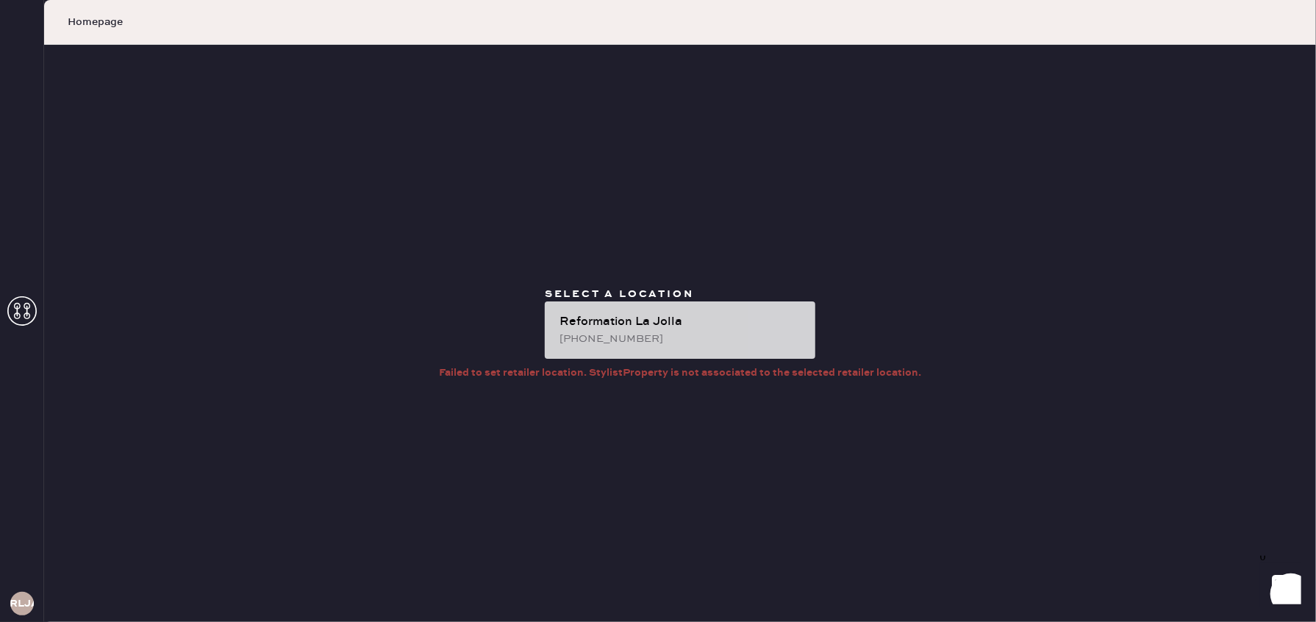
click at [620, 324] on div "Reformation La Jolla" at bounding box center [682, 322] width 244 height 18
click at [606, 319] on div "Reformation La Jolla" at bounding box center [682, 322] width 244 height 18
click at [678, 320] on div "Reformation La Jolla" at bounding box center [682, 322] width 244 height 18
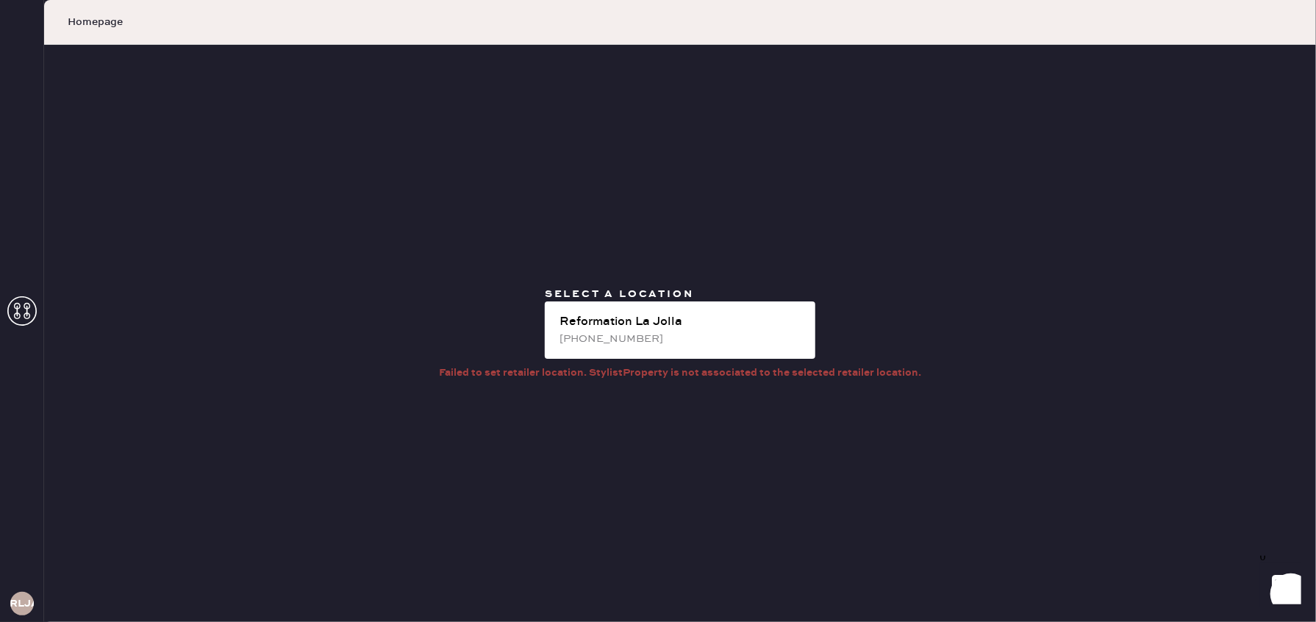
click at [19, 312] on icon at bounding box center [21, 310] width 29 height 29
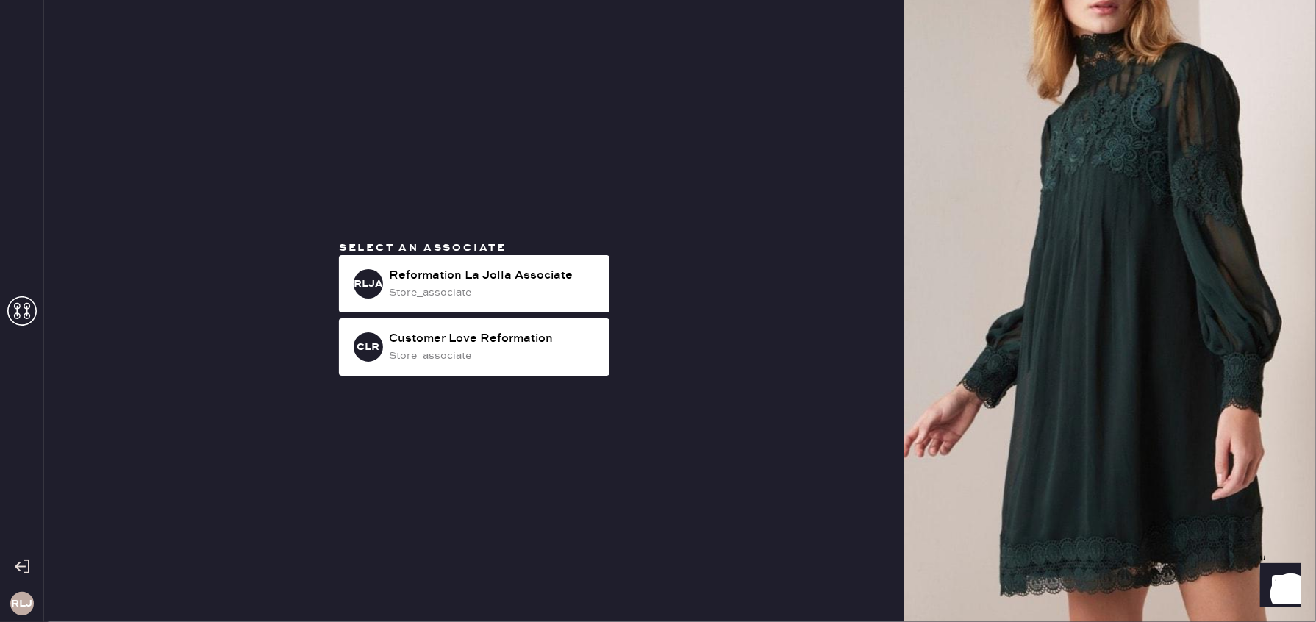
drag, startPoint x: 545, startPoint y: 292, endPoint x: 652, endPoint y: 303, distance: 107.9
click at [545, 292] on div "store_associate" at bounding box center [493, 293] width 209 height 16
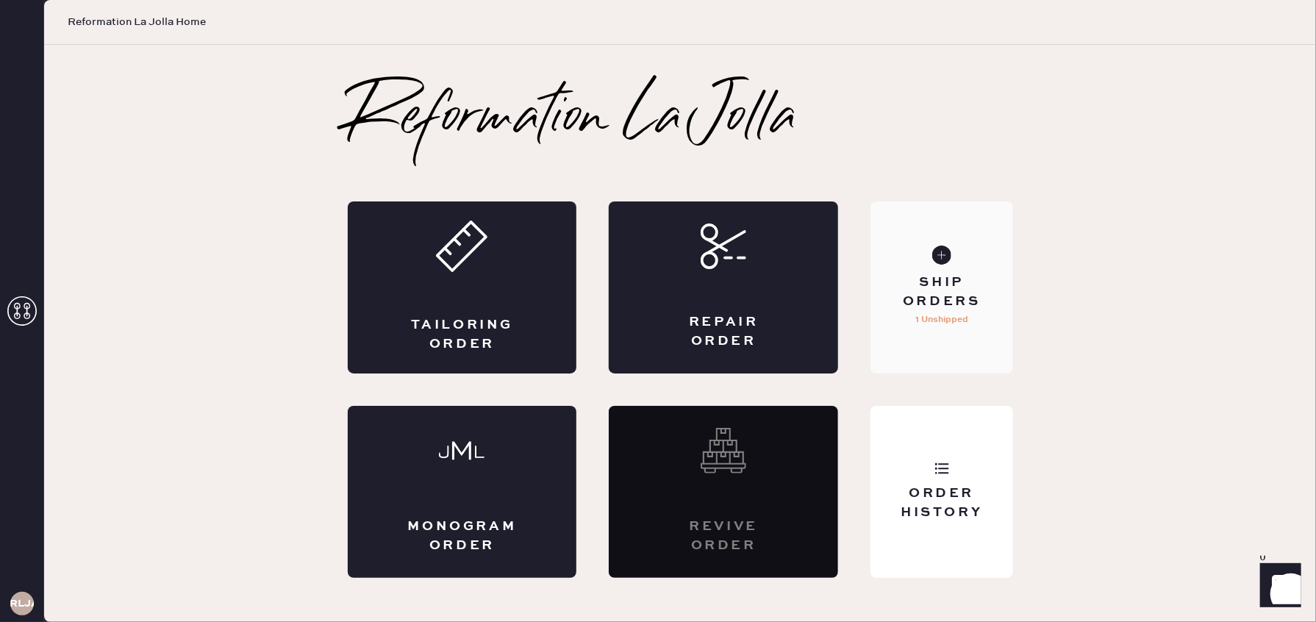
click at [941, 297] on div "Ship Orders" at bounding box center [941, 292] width 118 height 37
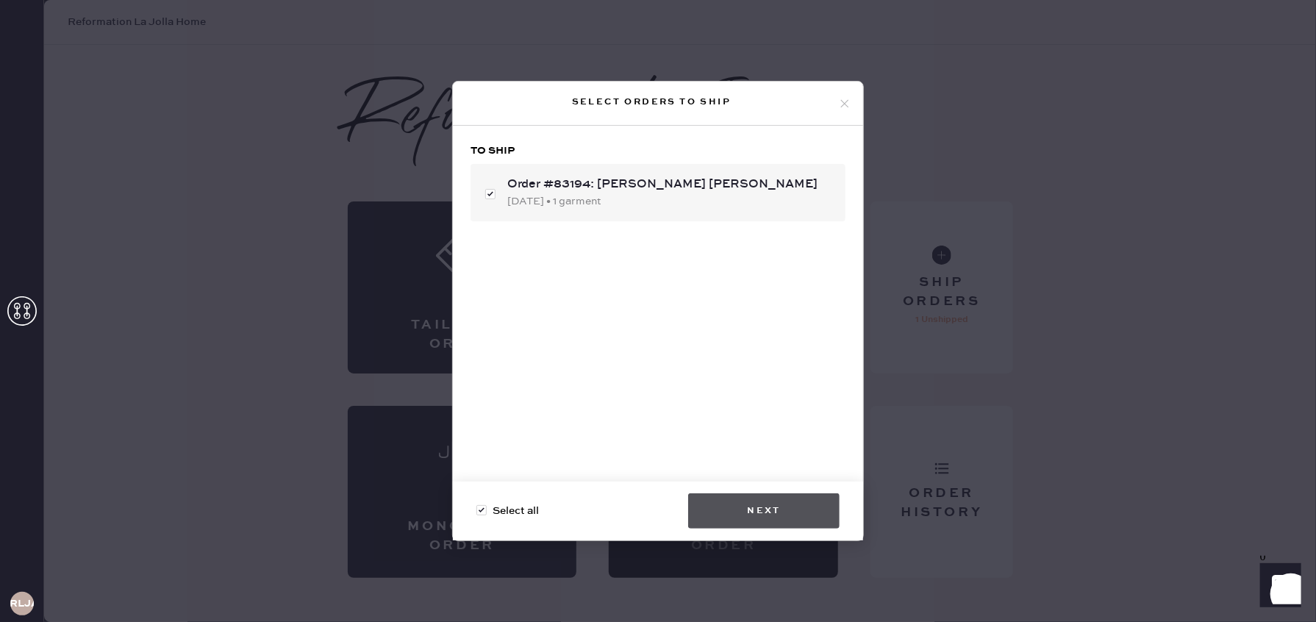
click at [781, 509] on button "Next" at bounding box center [763, 510] width 151 height 35
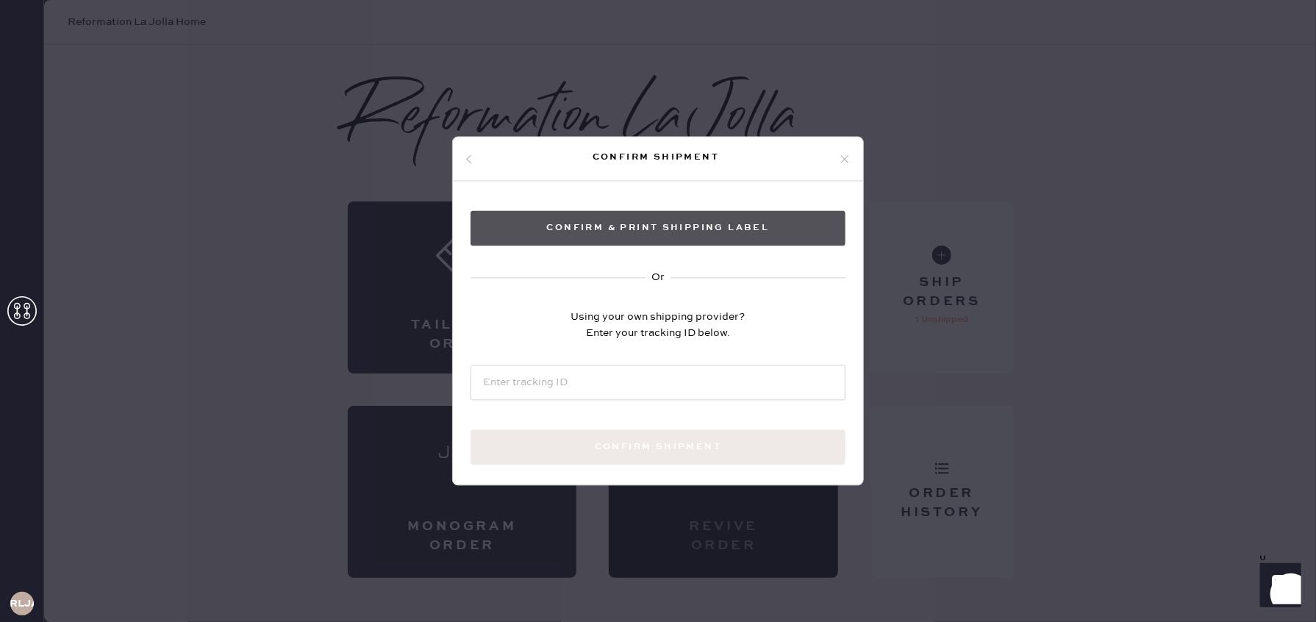
click at [664, 229] on button "Confirm & Print shipping label" at bounding box center [658, 228] width 375 height 35
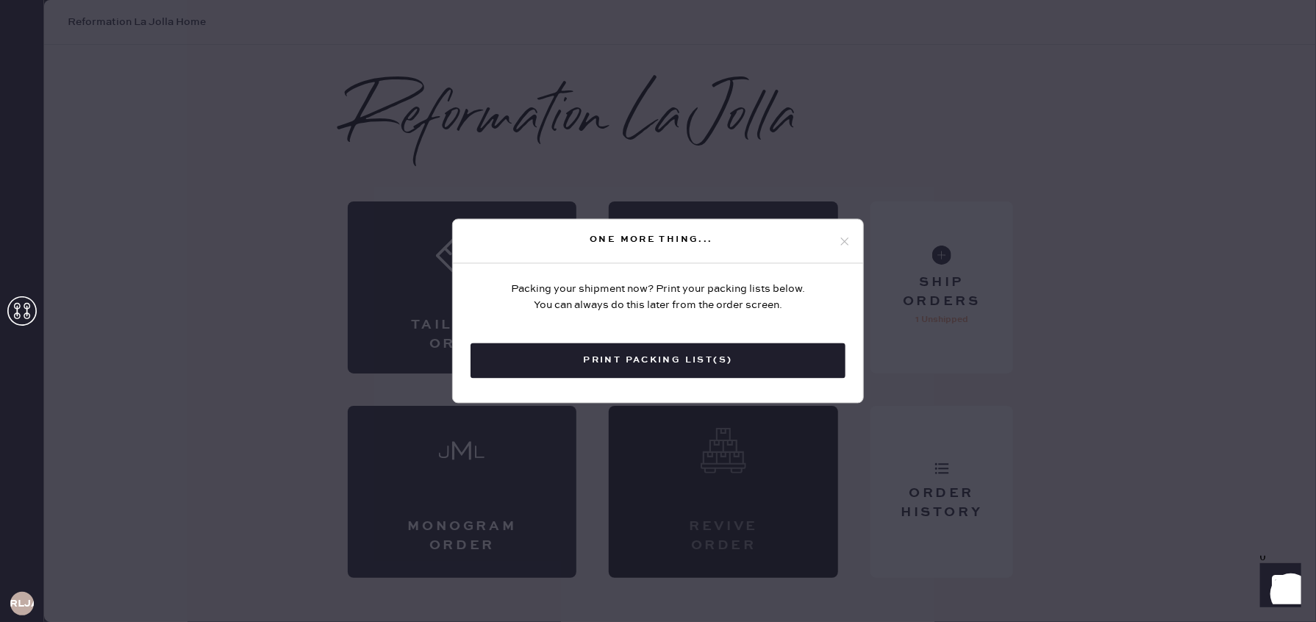
drag, startPoint x: 844, startPoint y: 237, endPoint x: 993, endPoint y: 212, distance: 151.4
click at [874, 232] on div "One more thing... Packing your shipment now? Print your packing lists below. Yo…" at bounding box center [658, 311] width 1316 height 622
click at [852, 238] on div "One more thing..." at bounding box center [658, 242] width 410 height 44
click at [844, 243] on icon at bounding box center [844, 241] width 13 height 13
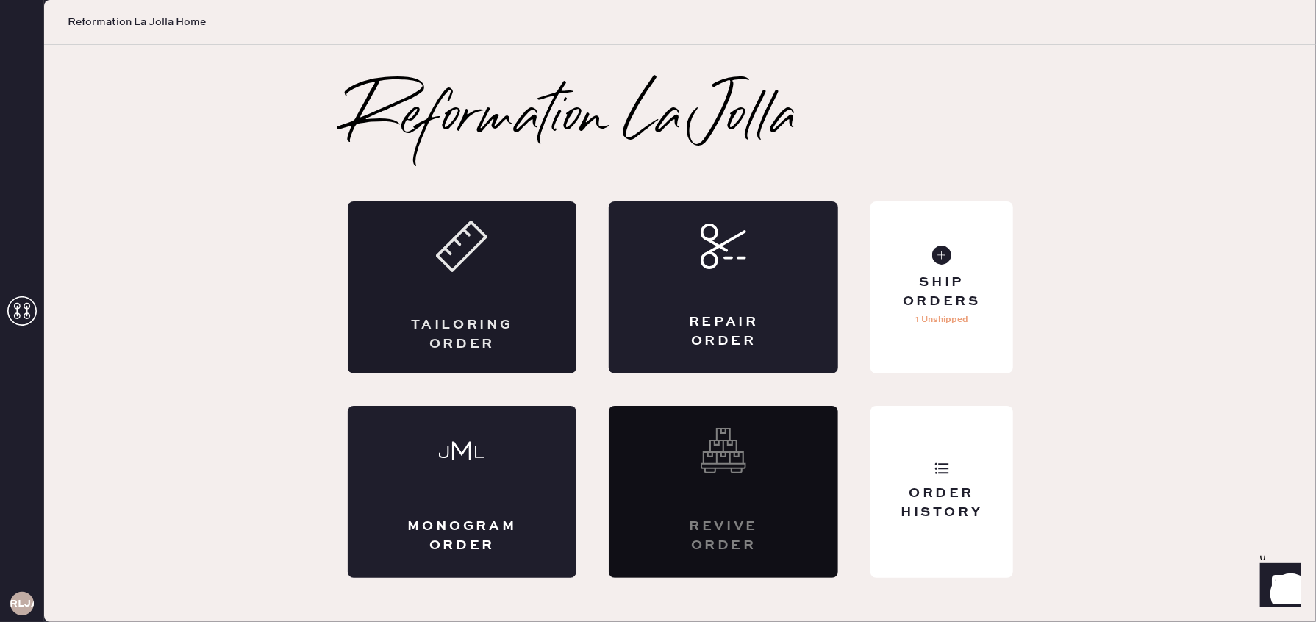
click at [456, 269] on use at bounding box center [462, 246] width 49 height 49
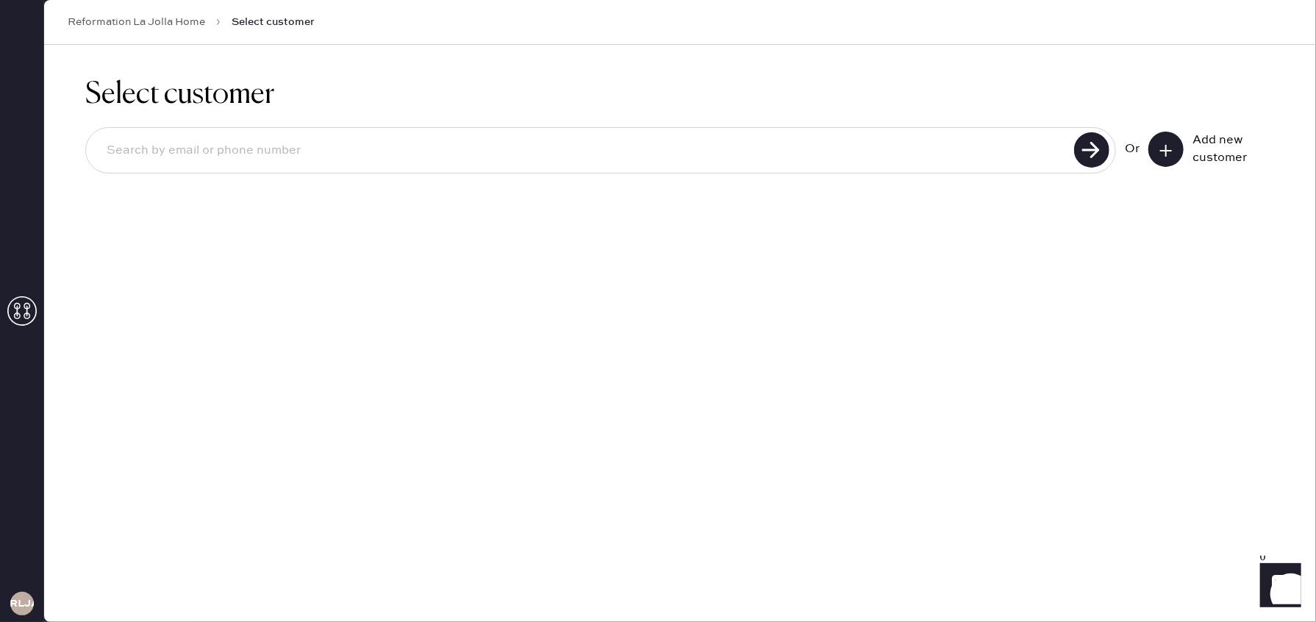
click at [1169, 152] on icon at bounding box center [1166, 150] width 15 height 15
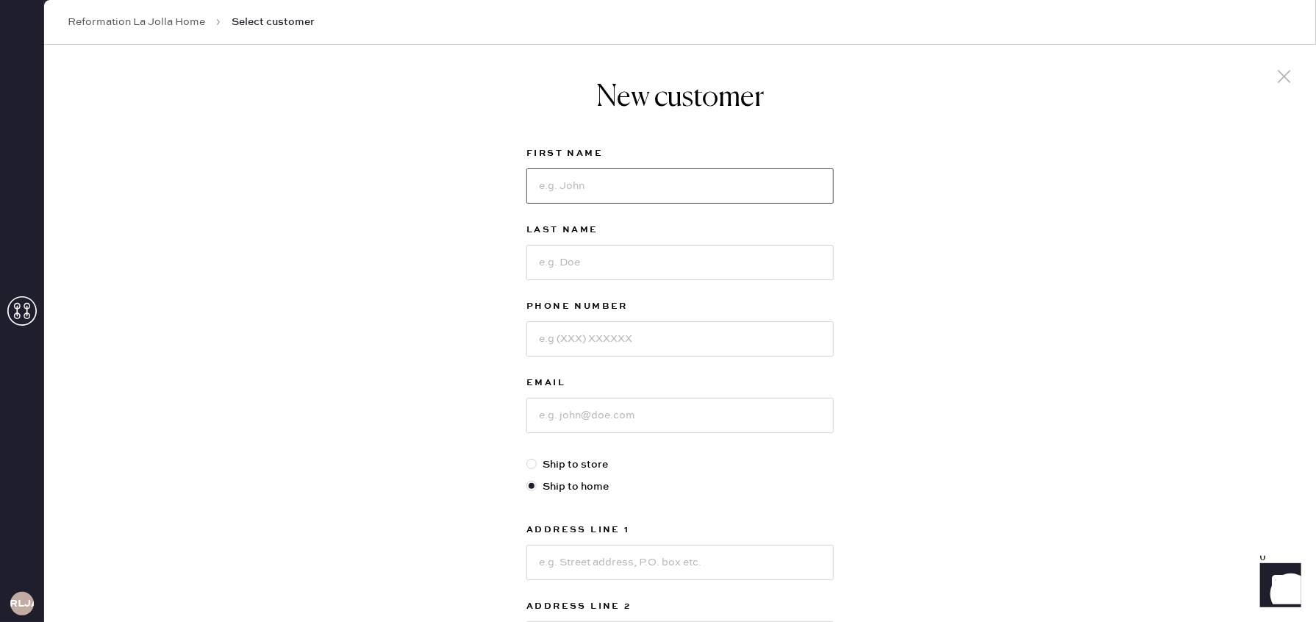
click at [668, 185] on input at bounding box center [680, 185] width 307 height 35
type input "[PERSON_NAME]"
click at [543, 350] on input at bounding box center [680, 338] width 307 height 35
click at [577, 345] on input at bounding box center [680, 338] width 307 height 35
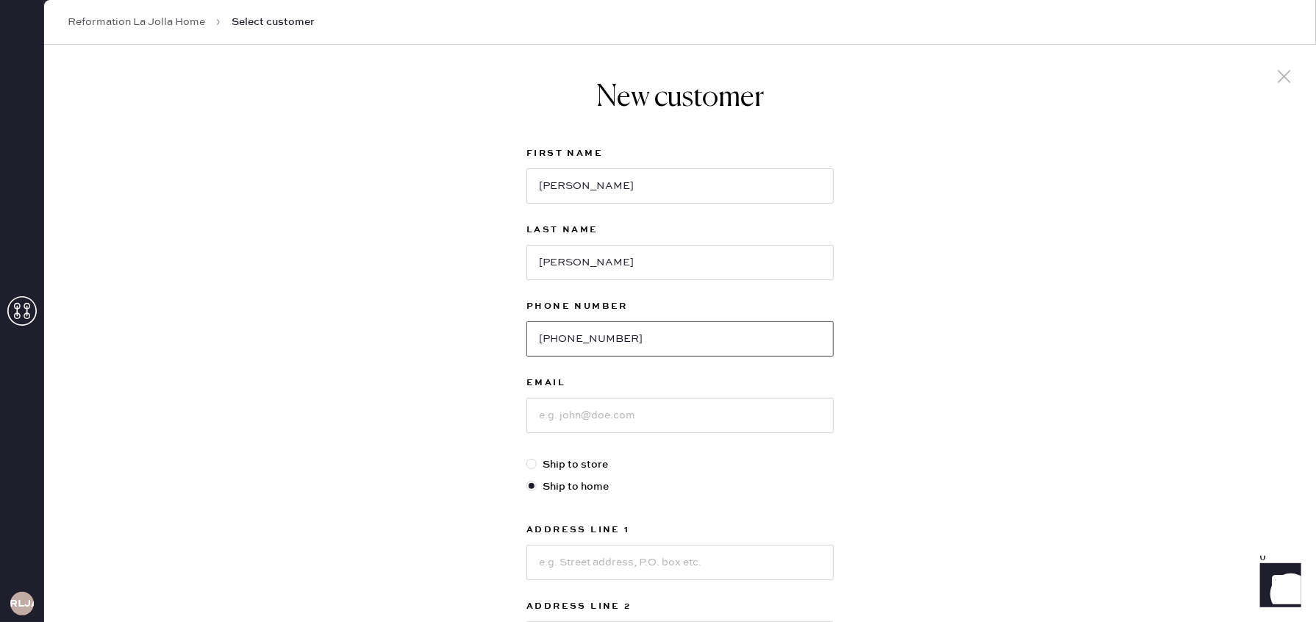
type input "[PHONE_NUMBER]"
click at [599, 413] on input at bounding box center [680, 415] width 307 height 35
type input "[EMAIL_ADDRESS][DOMAIN_NAME]"
click at [709, 500] on div "First Name [PERSON_NAME] Last Name [PERSON_NAME] Phone Number [PHONE_NUMBER] Em…" at bounding box center [680, 504] width 307 height 718
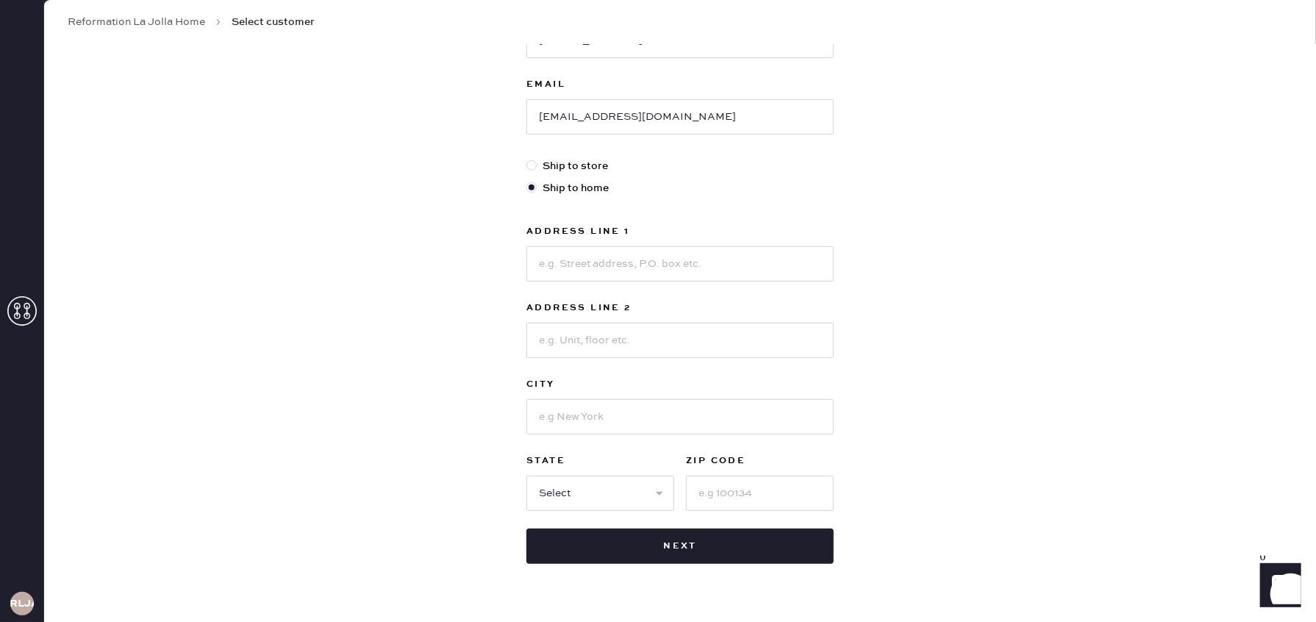
scroll to position [332, 0]
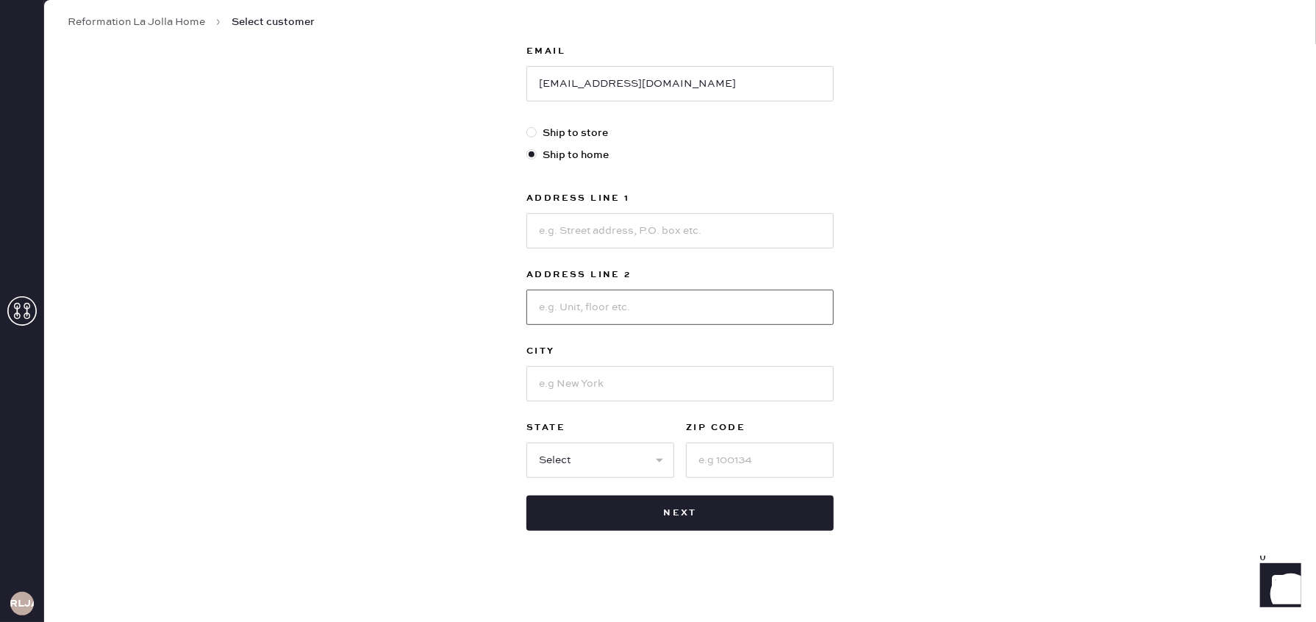
click at [643, 309] on input at bounding box center [680, 307] width 307 height 35
type input "[STREET_ADDRESS][PERSON_NAME]"
click at [632, 388] on input at bounding box center [680, 383] width 307 height 35
type input "[GEOGRAPHIC_DATA]"
click at [540, 460] on select "Select AK AL AR AZ CA CO CT [GEOGRAPHIC_DATA] DE FL [GEOGRAPHIC_DATA] HI [GEOGR…" at bounding box center [601, 460] width 148 height 35
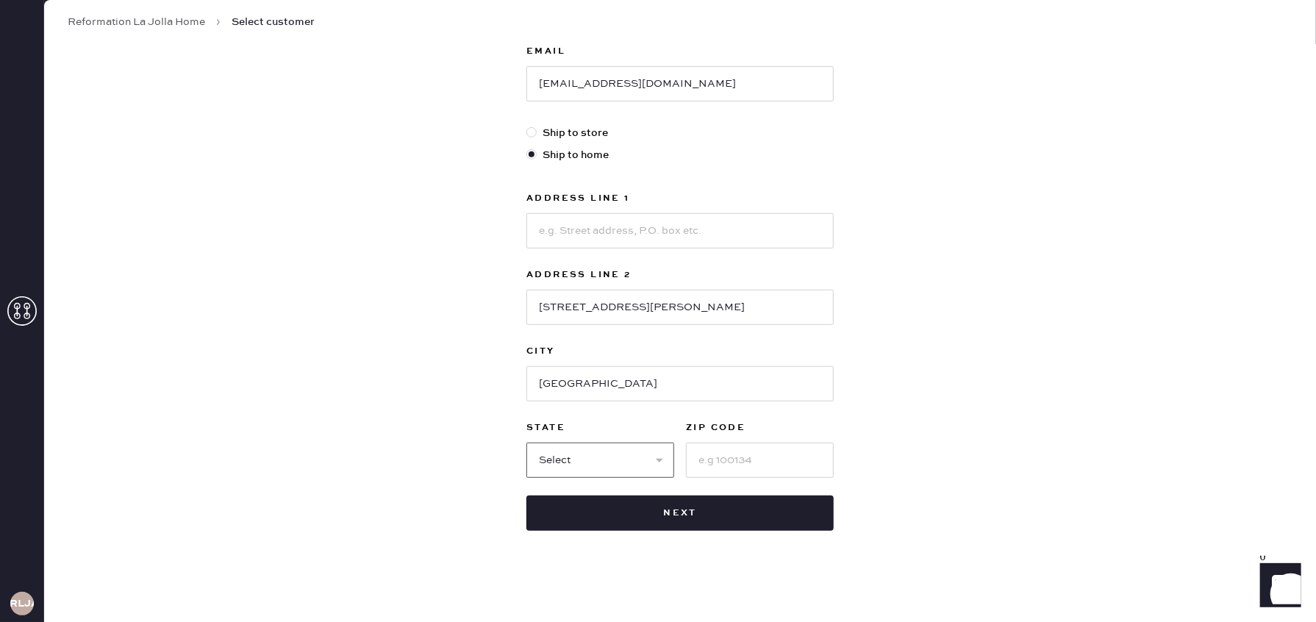
select select "CA"
click at [527, 443] on select "Select AK AL AR AZ CA CO CT [GEOGRAPHIC_DATA] DE FL [GEOGRAPHIC_DATA] HI [GEOGR…" at bounding box center [601, 460] width 148 height 35
click at [737, 461] on input at bounding box center [760, 460] width 148 height 35
type input "92109"
drag, startPoint x: 683, startPoint y: 512, endPoint x: 980, endPoint y: 450, distance: 302.7
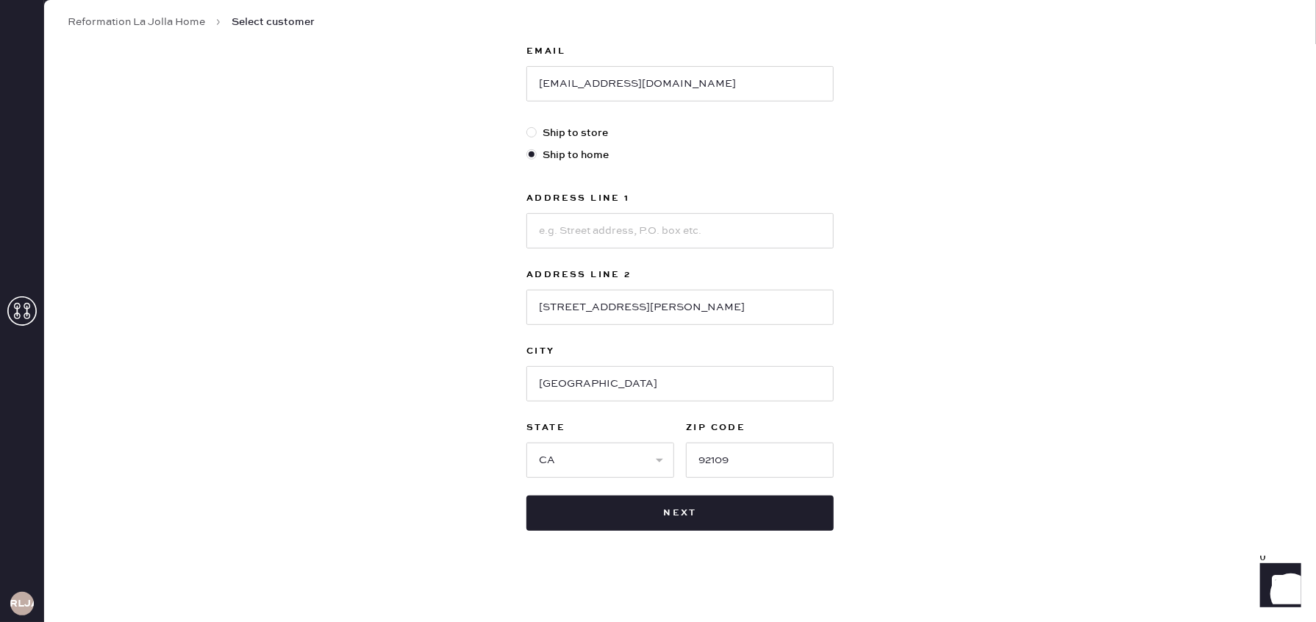
click at [688, 511] on button "Next" at bounding box center [680, 513] width 307 height 35
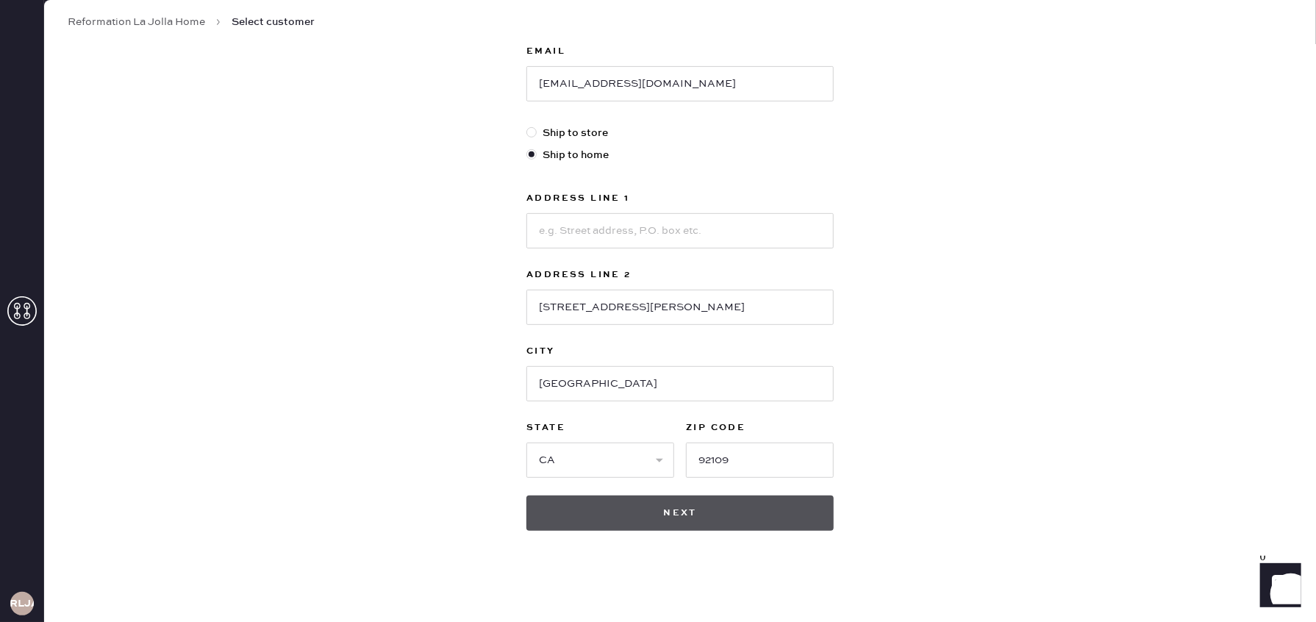
click at [668, 514] on button "Next" at bounding box center [680, 513] width 307 height 35
click at [686, 512] on button "Next" at bounding box center [680, 513] width 307 height 35
drag, startPoint x: 695, startPoint y: 515, endPoint x: 833, endPoint y: 518, distance: 138.3
click at [699, 515] on button "Next" at bounding box center [680, 513] width 307 height 35
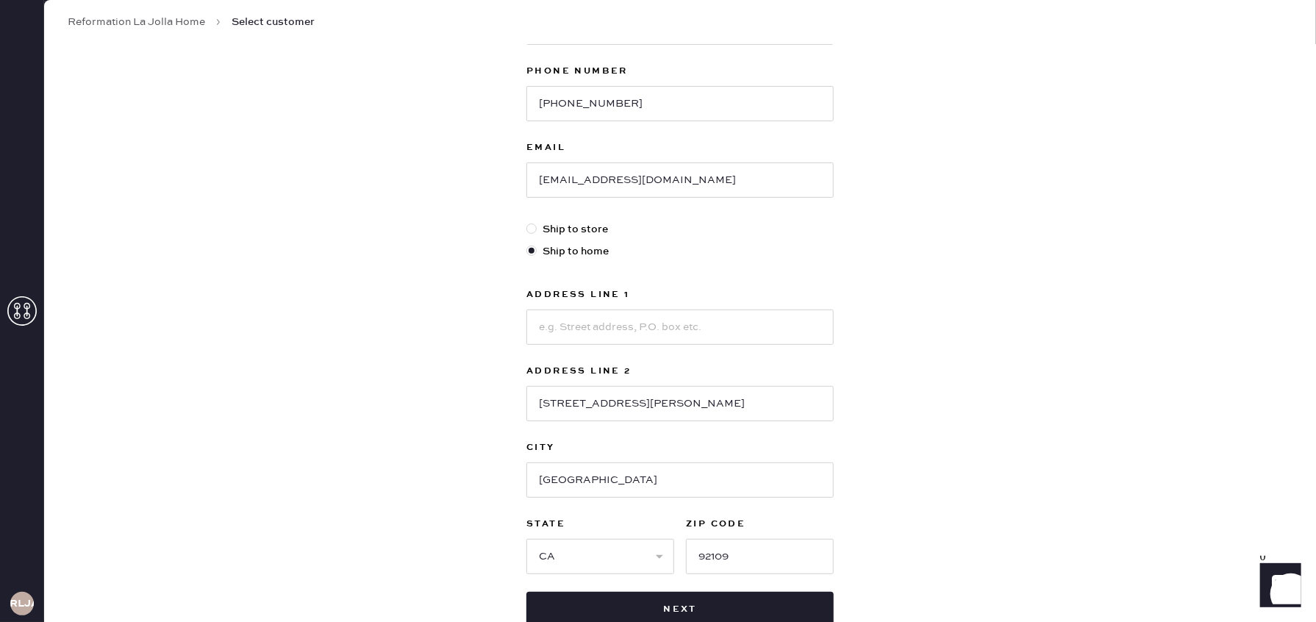
scroll to position [243, 0]
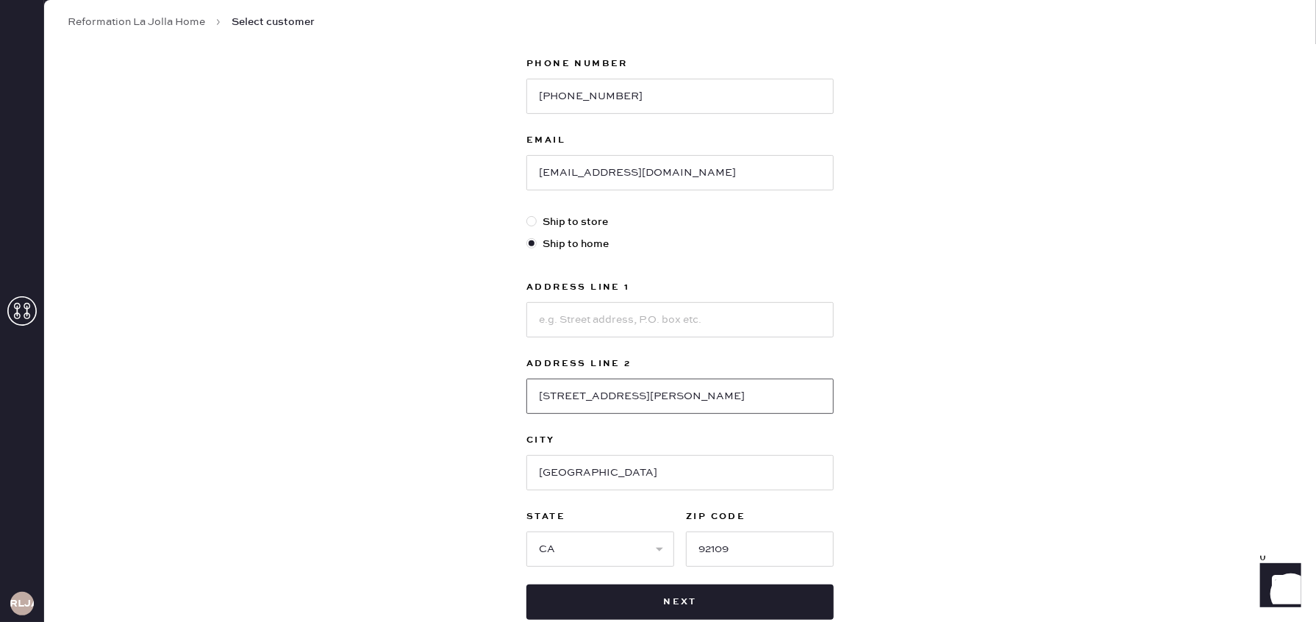
drag, startPoint x: 617, startPoint y: 397, endPoint x: 477, endPoint y: 382, distance: 141.2
click at [477, 382] on div "New customer First Name [PERSON_NAME] Last Name [PERSON_NAME] Phone Number [PHO…" at bounding box center [680, 258] width 1272 height 912
click at [600, 318] on input at bounding box center [680, 319] width 307 height 35
paste input "[STREET_ADDRESS][PERSON_NAME]"
type input "[STREET_ADDRESS][PERSON_NAME]"
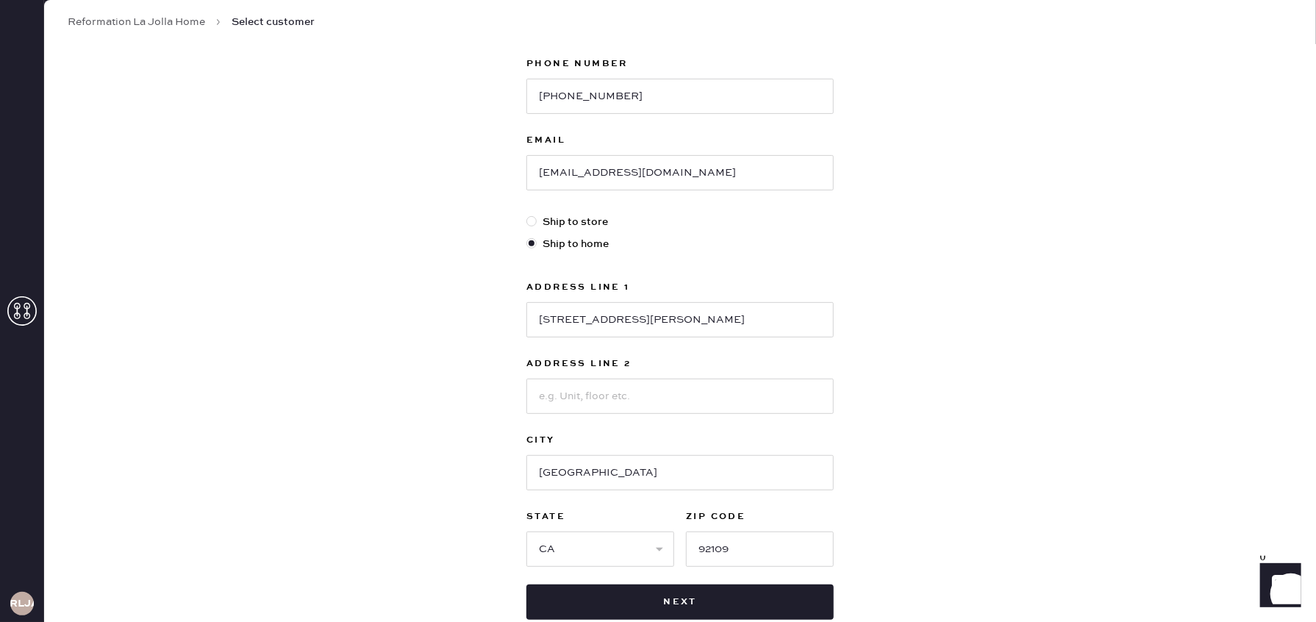
click at [1080, 390] on div "New customer First Name [PERSON_NAME] Last Name [PERSON_NAME] Phone Number [PHO…" at bounding box center [680, 258] width 1272 height 912
drag, startPoint x: 721, startPoint y: 594, endPoint x: 1092, endPoint y: 515, distance: 379.0
click at [731, 593] on button "Next" at bounding box center [680, 601] width 307 height 35
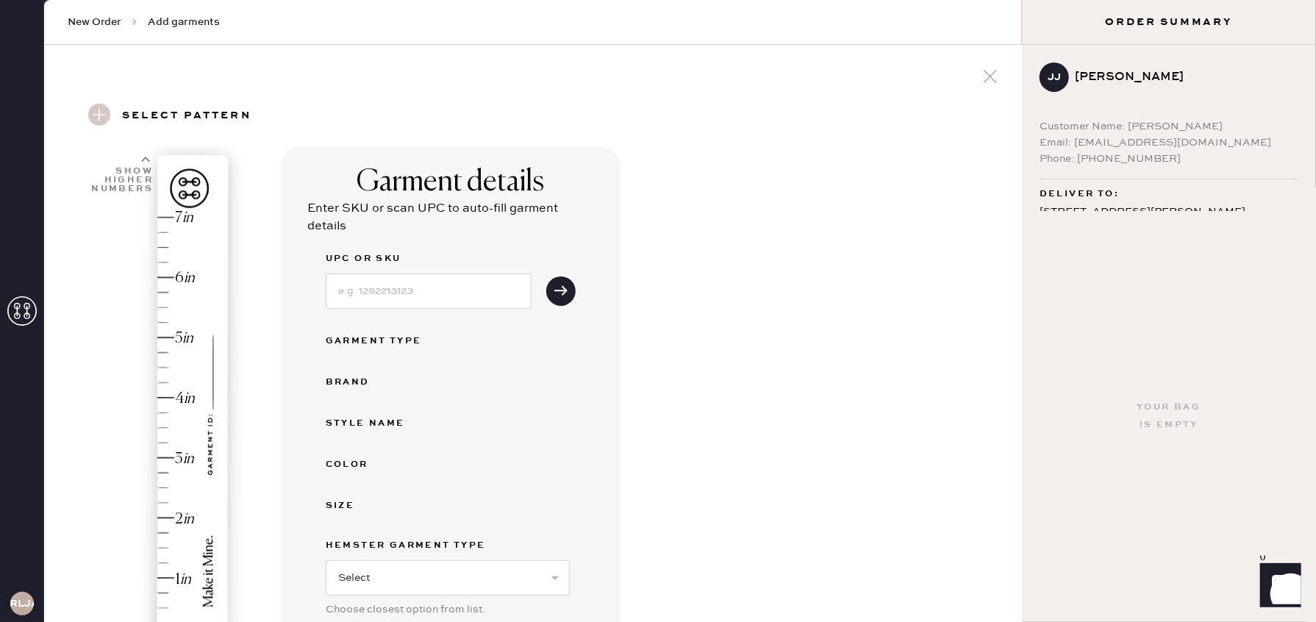
scroll to position [193, 0]
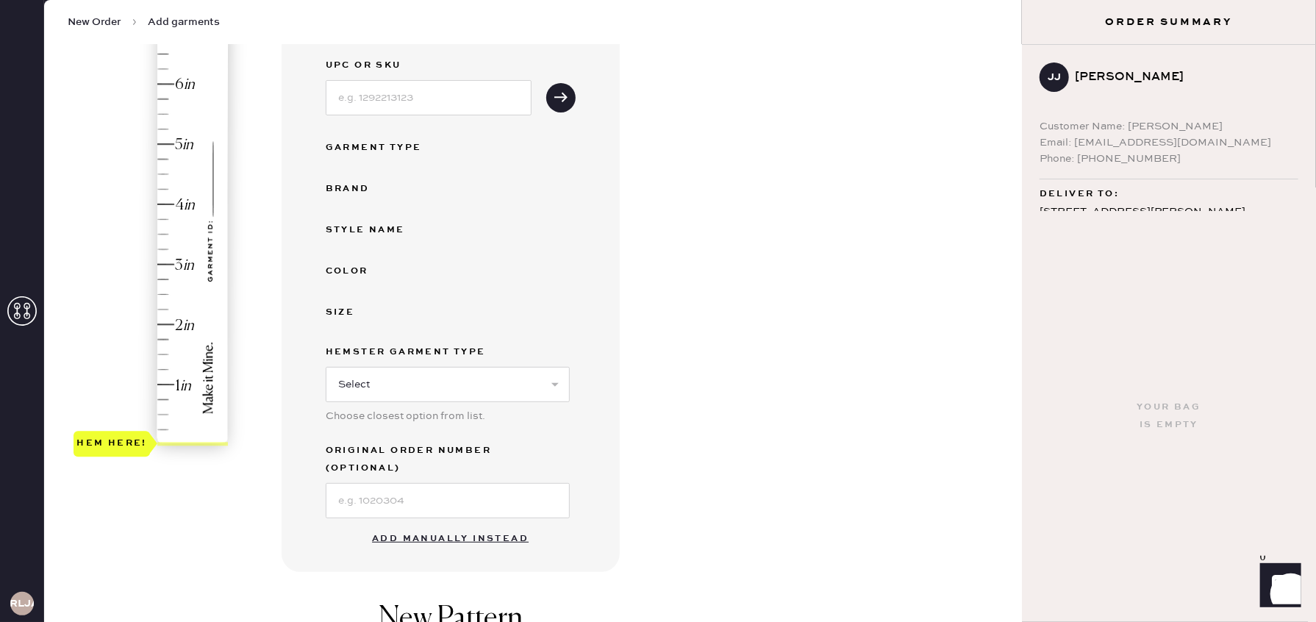
click at [405, 524] on button "Add manually instead" at bounding box center [450, 538] width 174 height 29
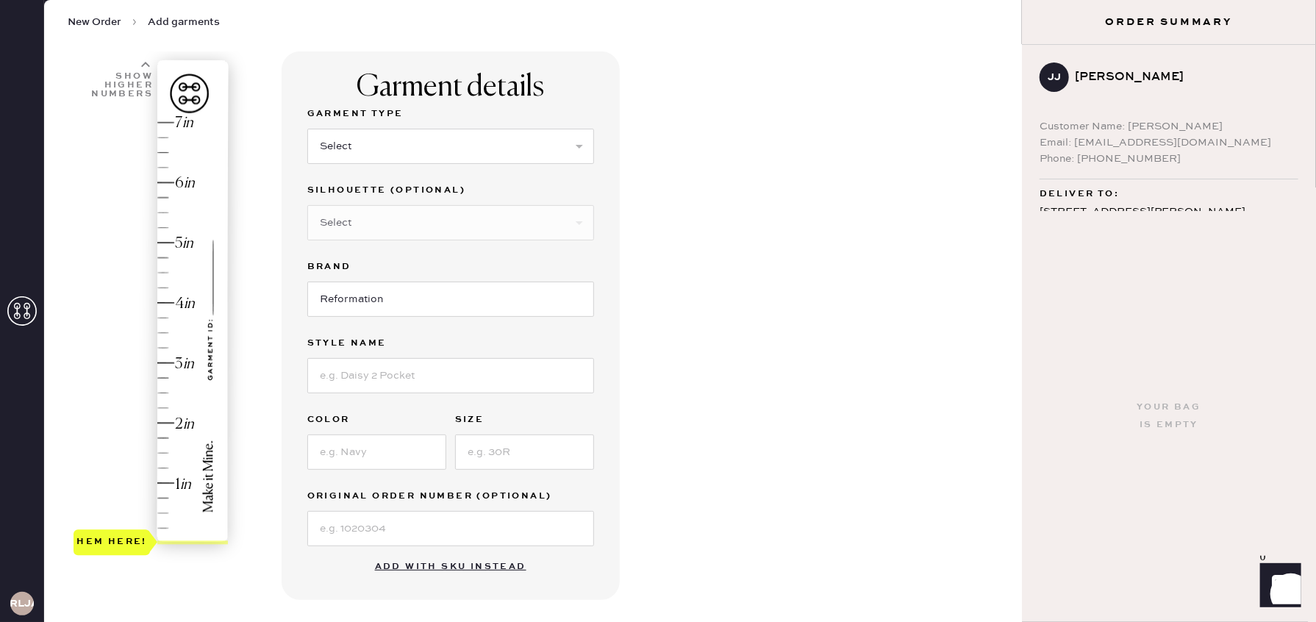
scroll to position [0, 0]
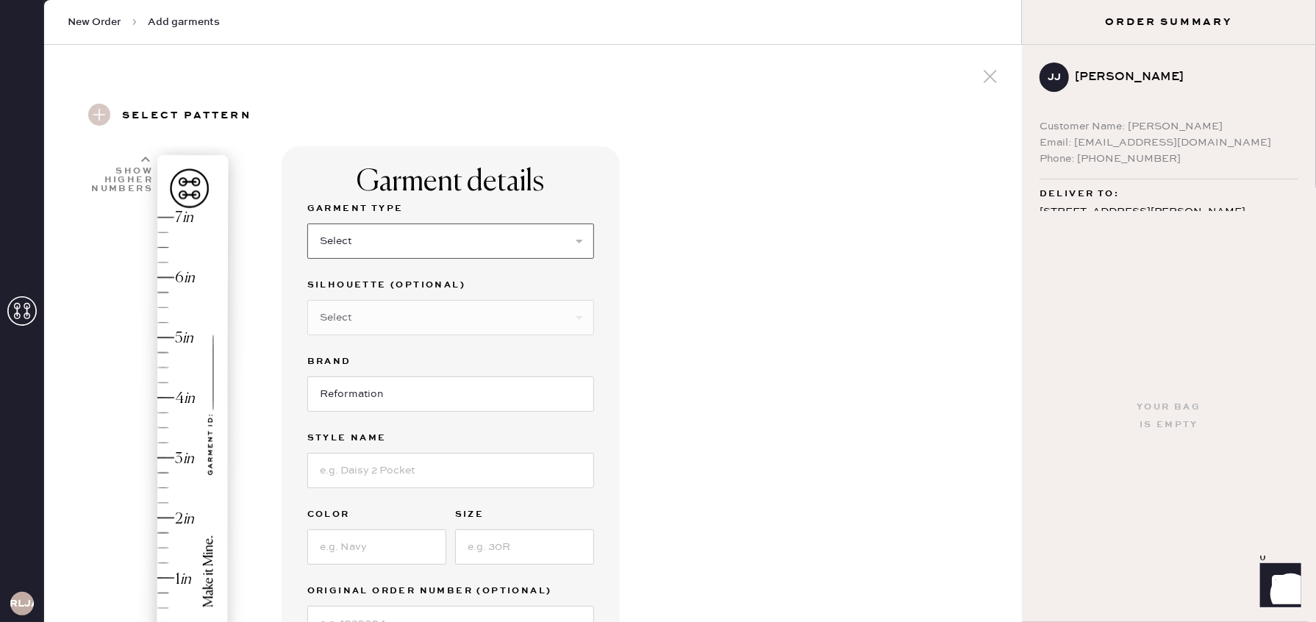
click at [525, 246] on select "Select Basic Skirt Jeans Leggings Pants Shorts Basic Sleeved Dress Basic Sleeve…" at bounding box center [450, 241] width 287 height 35
click at [420, 240] on select "Select Basic Skirt Jeans Leggings Pants Shorts Basic Sleeved Dress Basic Sleeve…" at bounding box center [450, 238] width 287 height 35
select select "2"
click at [307, 221] on select "Select Basic Skirt Jeans Leggings Pants Shorts Basic Sleeved Dress Basic Sleeve…" at bounding box center [450, 238] width 287 height 35
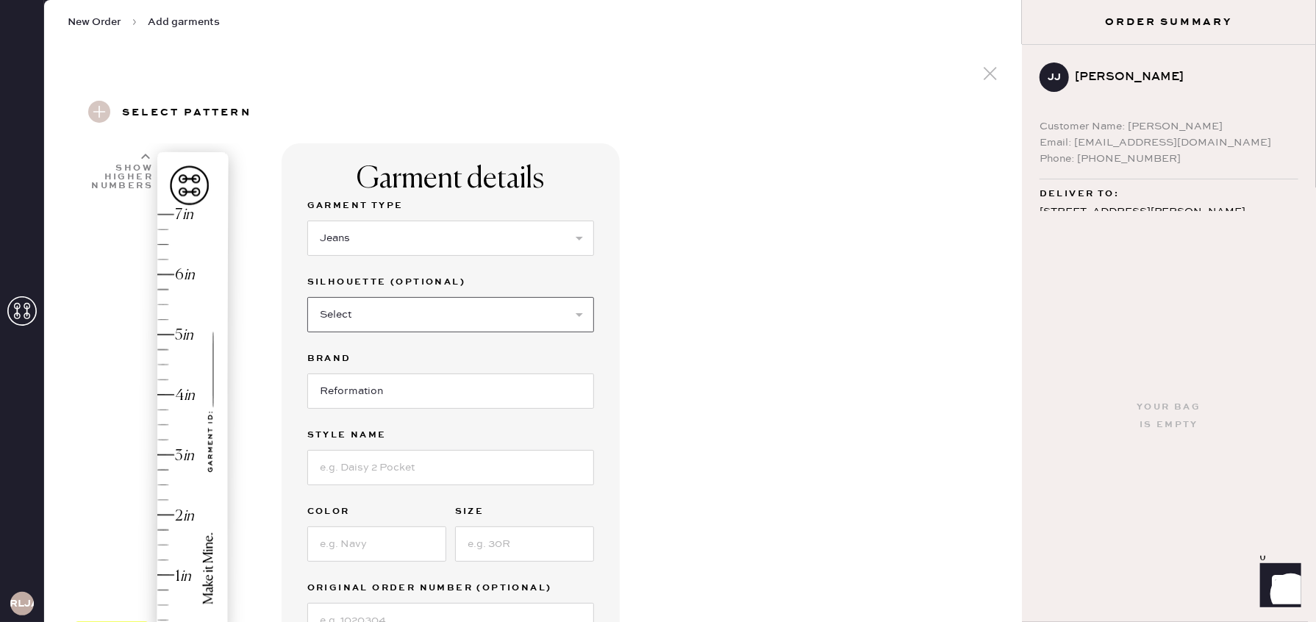
click at [440, 309] on select "Select Shorts Cropped Flare Boot Cut Straight Skinny Other" at bounding box center [450, 314] width 287 height 35
select select "other"
click at [307, 297] on select "Select Shorts Cropped Flare Boot Cut Straight Skinny Other" at bounding box center [450, 314] width 287 height 35
click at [370, 403] on input at bounding box center [450, 391] width 287 height 35
type input "Wide Leg"
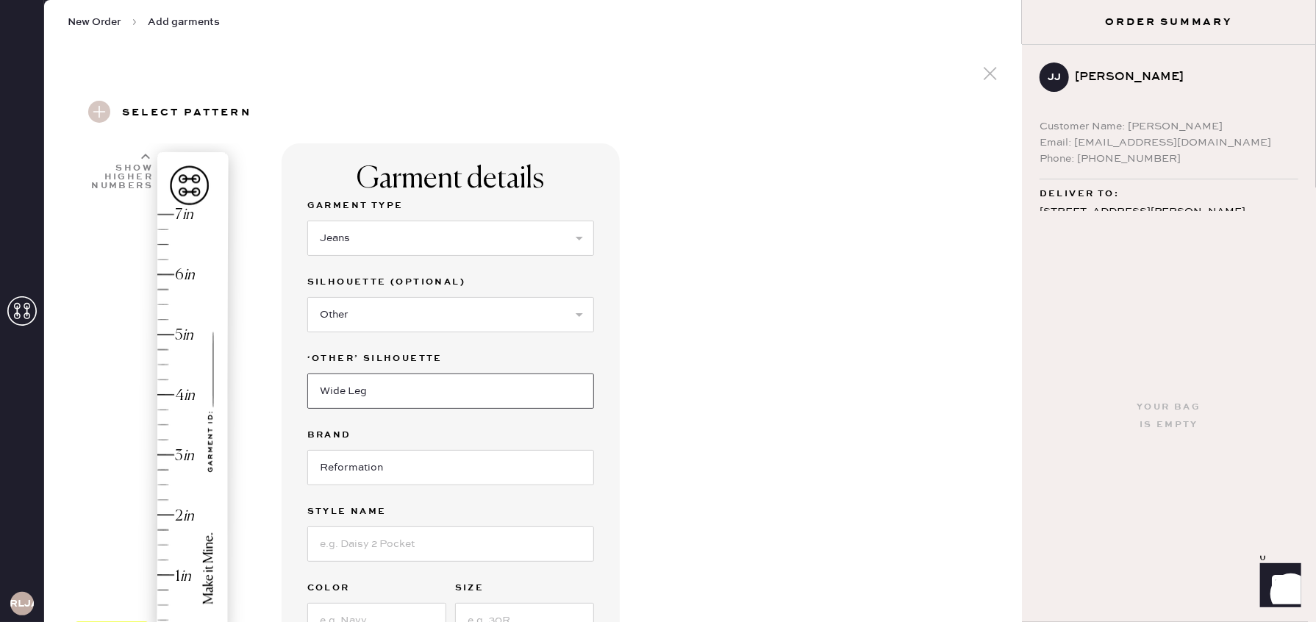
scroll to position [212, 0]
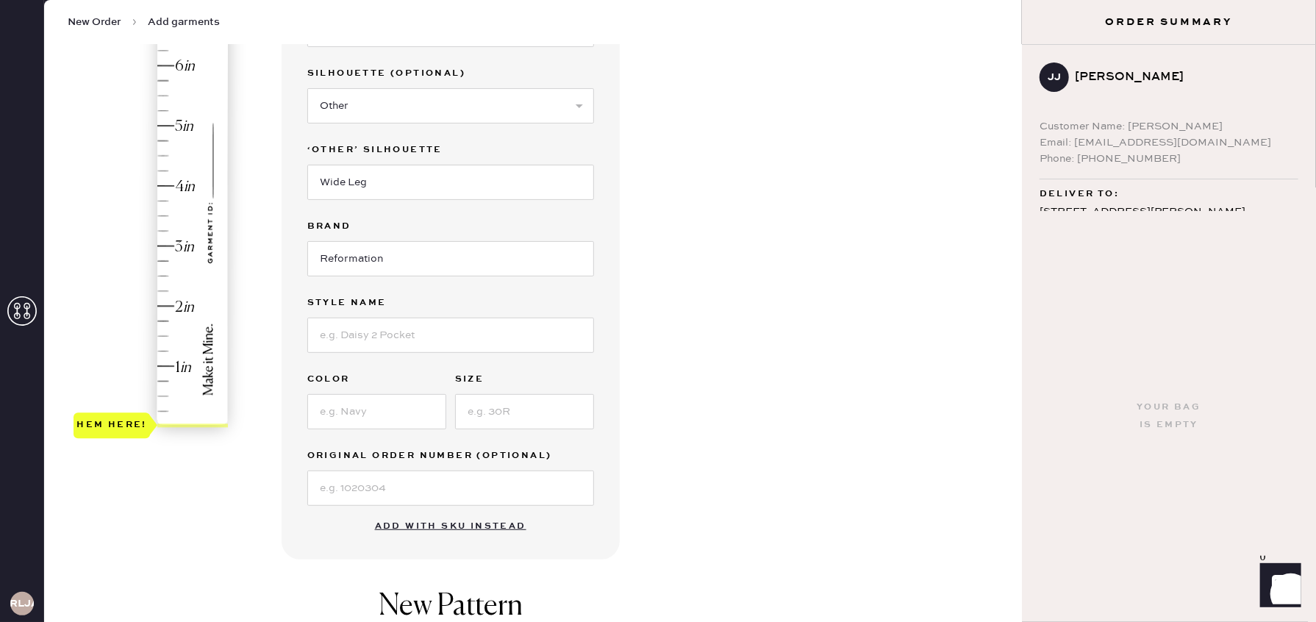
click at [344, 351] on div "Garment Type Select Basic Skirt Jeans Leggings Pants Shorts Basic Sleeved Dress…" at bounding box center [450, 247] width 287 height 518
click at [343, 338] on input at bounding box center [450, 335] width 287 height 35
type input "[PERSON_NAME] rise wide leg"
click at [384, 423] on input at bounding box center [376, 411] width 139 height 35
type input "ondine"
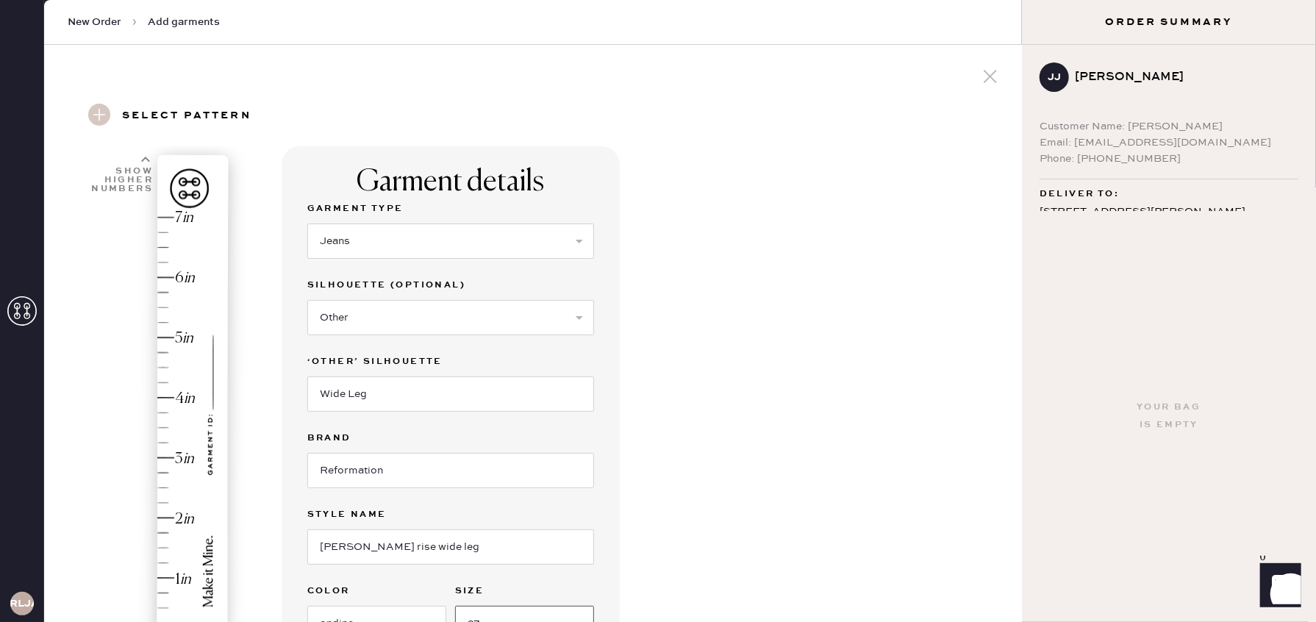
scroll to position [200, 0]
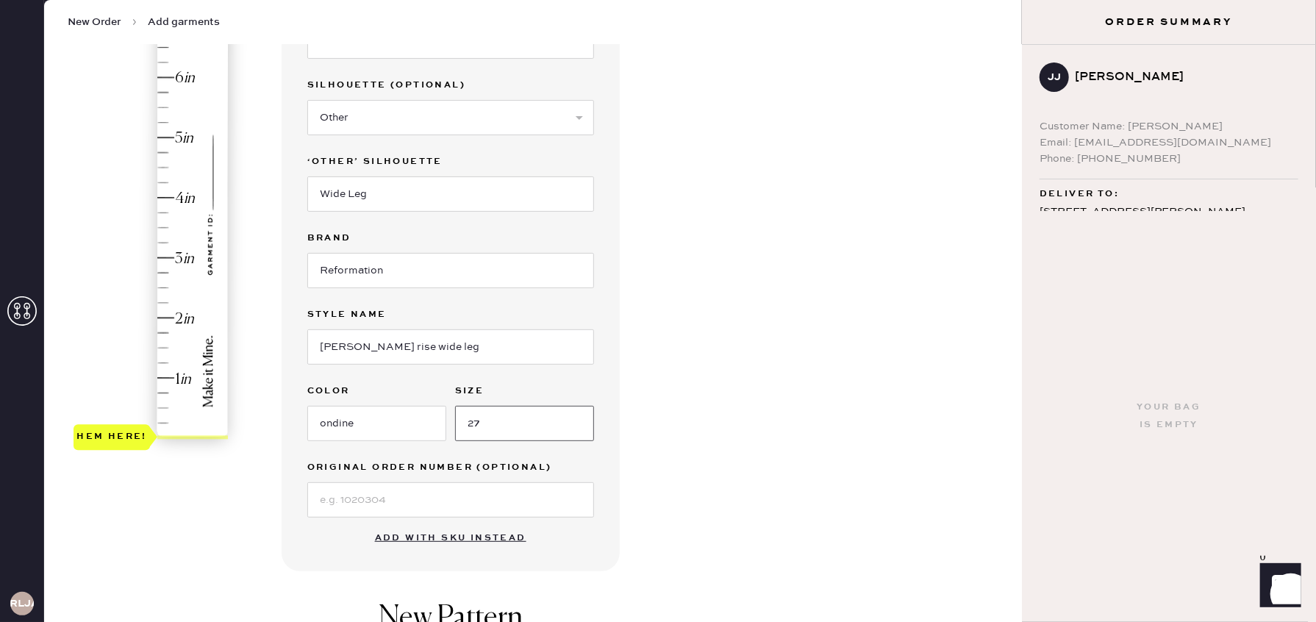
type input "27"
click at [706, 310] on div "Garment details Garment Type Select Basic Skirt Jeans Leggings Pants Shorts Bas…" at bounding box center [646, 402] width 729 height 912
type input "3.5"
click at [161, 226] on div "Hem here!" at bounding box center [152, 228] width 157 height 434
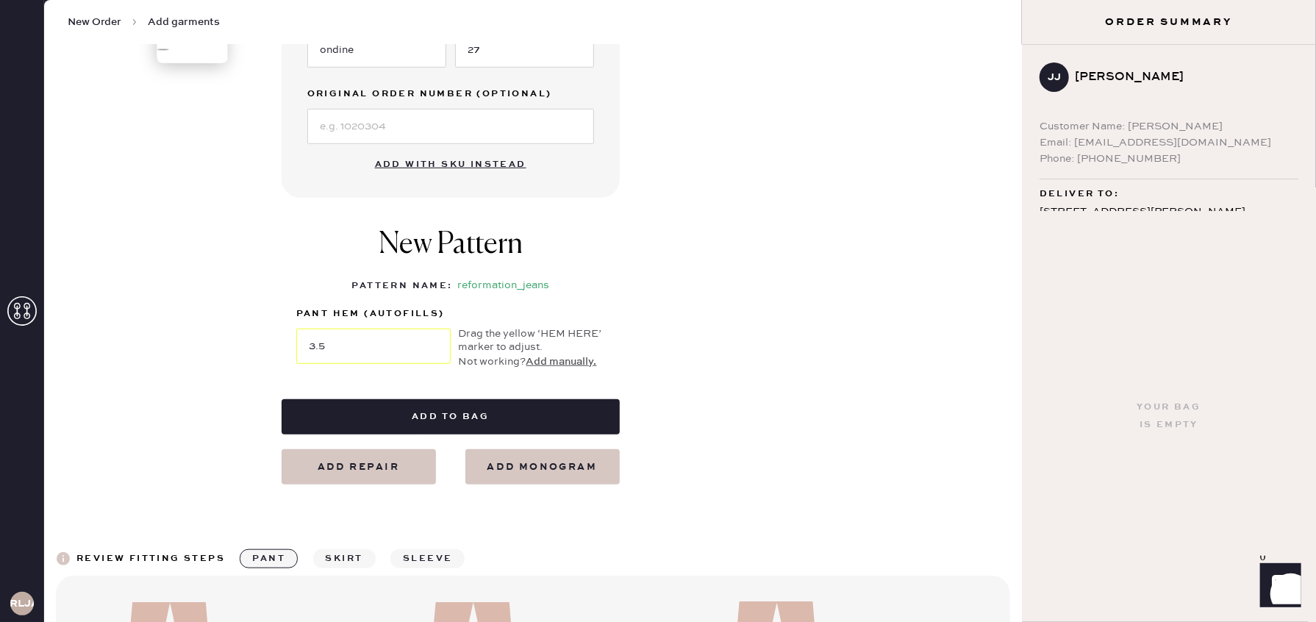
scroll to position [767, 0]
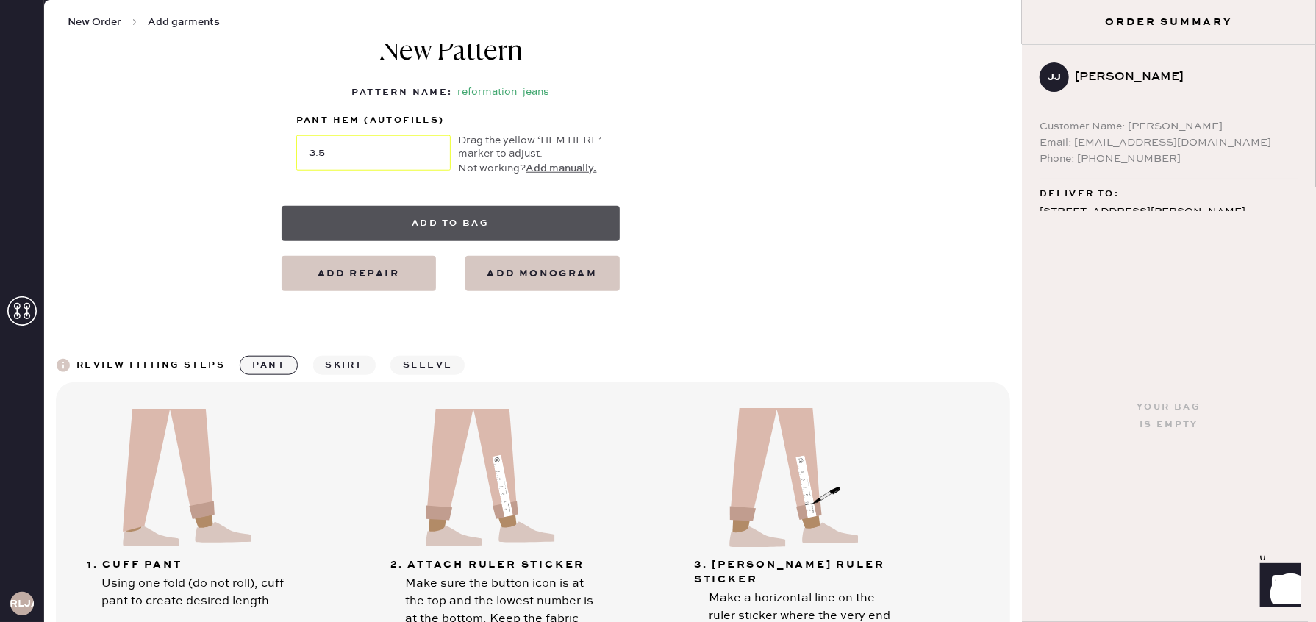
drag, startPoint x: 446, startPoint y: 214, endPoint x: 529, endPoint y: 212, distance: 82.4
click at [446, 214] on button "Add to bag" at bounding box center [451, 223] width 338 height 35
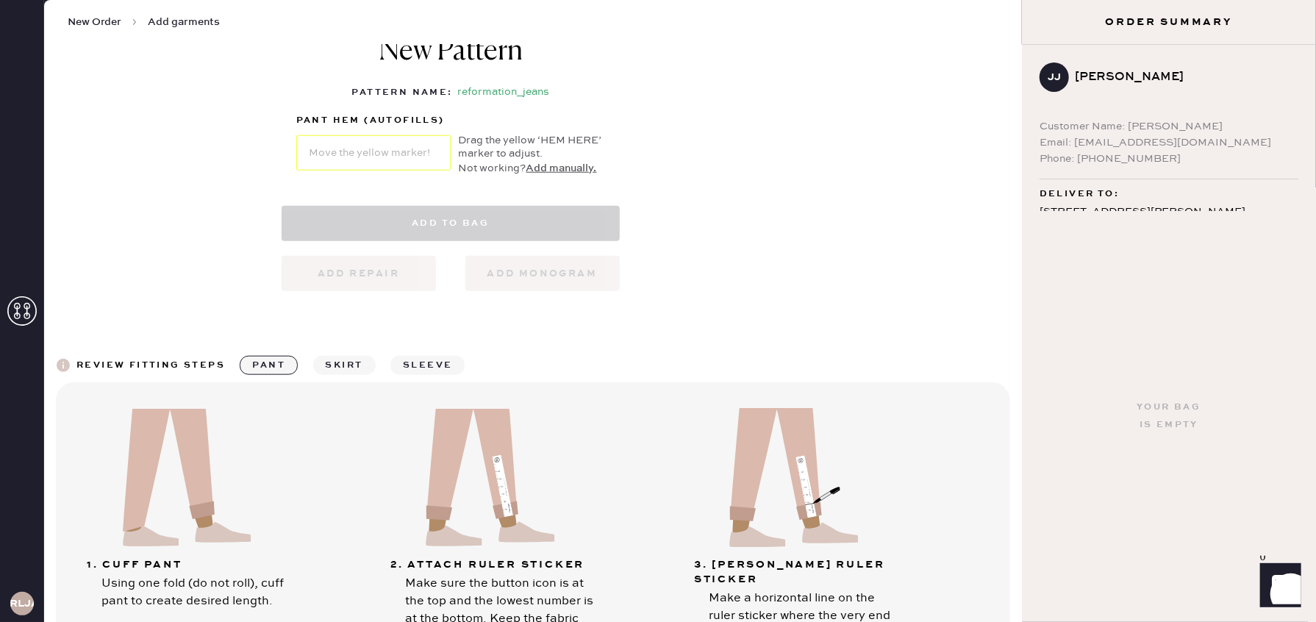
select select "2"
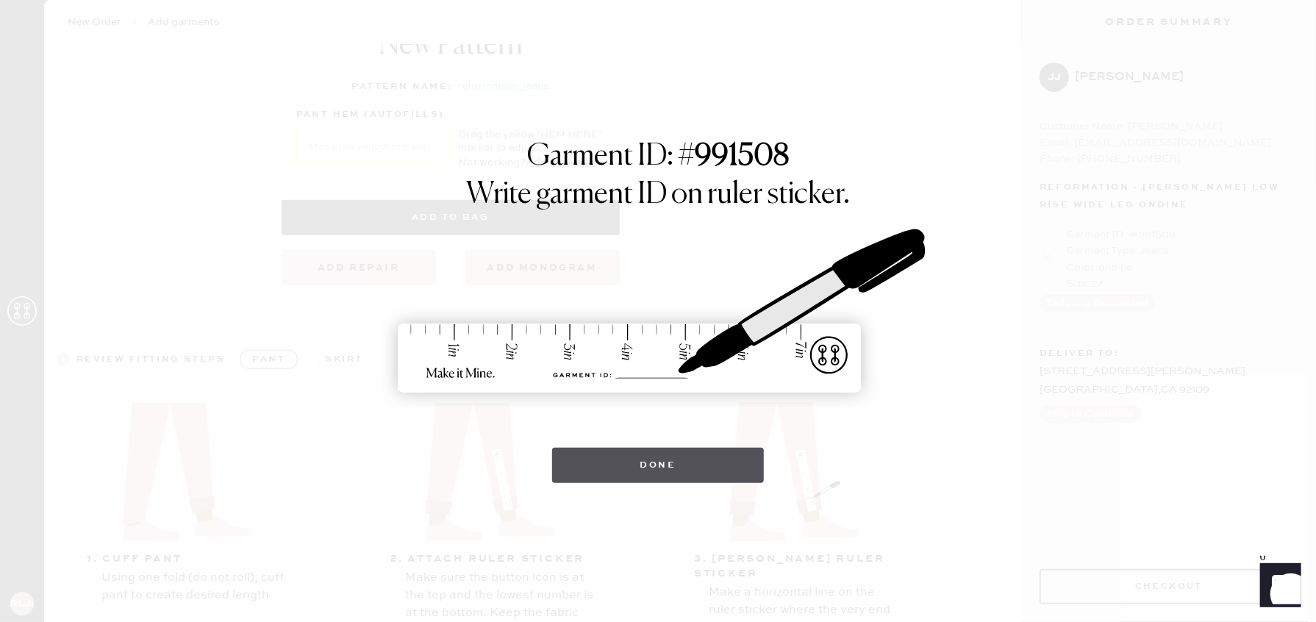
click at [649, 465] on button "Done" at bounding box center [658, 465] width 213 height 35
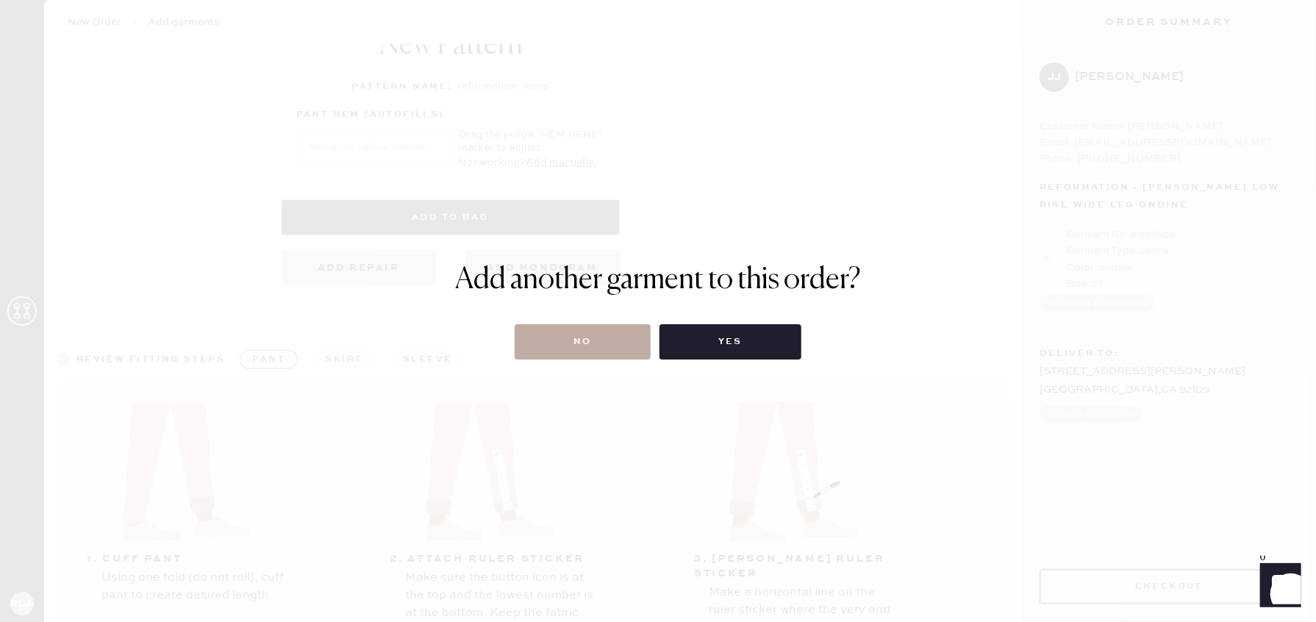
drag, startPoint x: 565, startPoint y: 346, endPoint x: 565, endPoint y: 336, distance: 10.3
click at [566, 346] on button "No" at bounding box center [583, 341] width 136 height 35
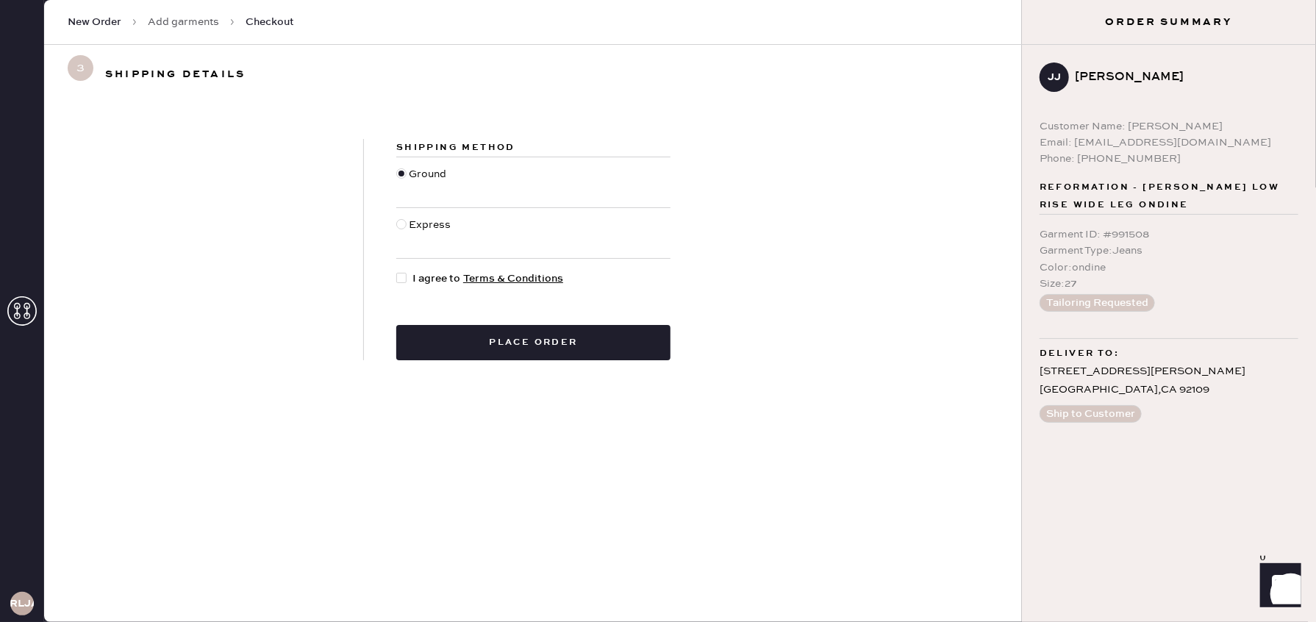
click at [404, 224] on div at bounding box center [401, 224] width 10 height 10
click at [397, 218] on input "Express" at bounding box center [396, 217] width 1 height 1
radio input "true"
click at [403, 277] on div at bounding box center [401, 278] width 10 height 10
click at [397, 271] on input "I agree to Terms & Conditions" at bounding box center [396, 271] width 1 height 1
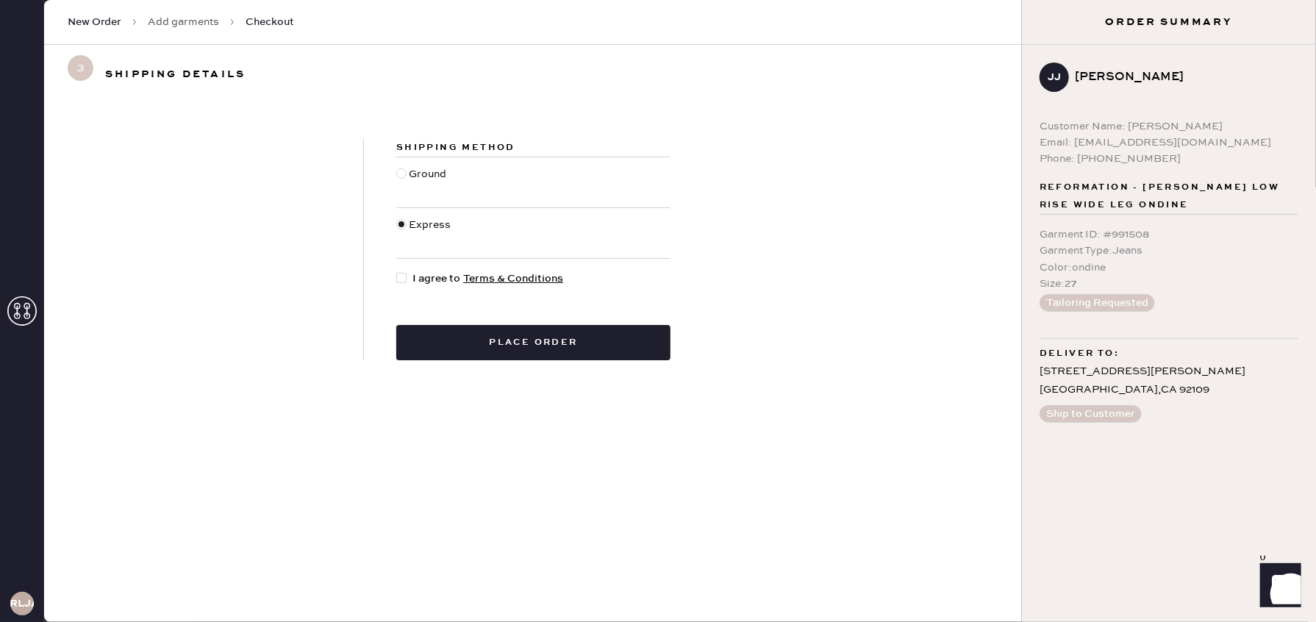
checkbox input "true"
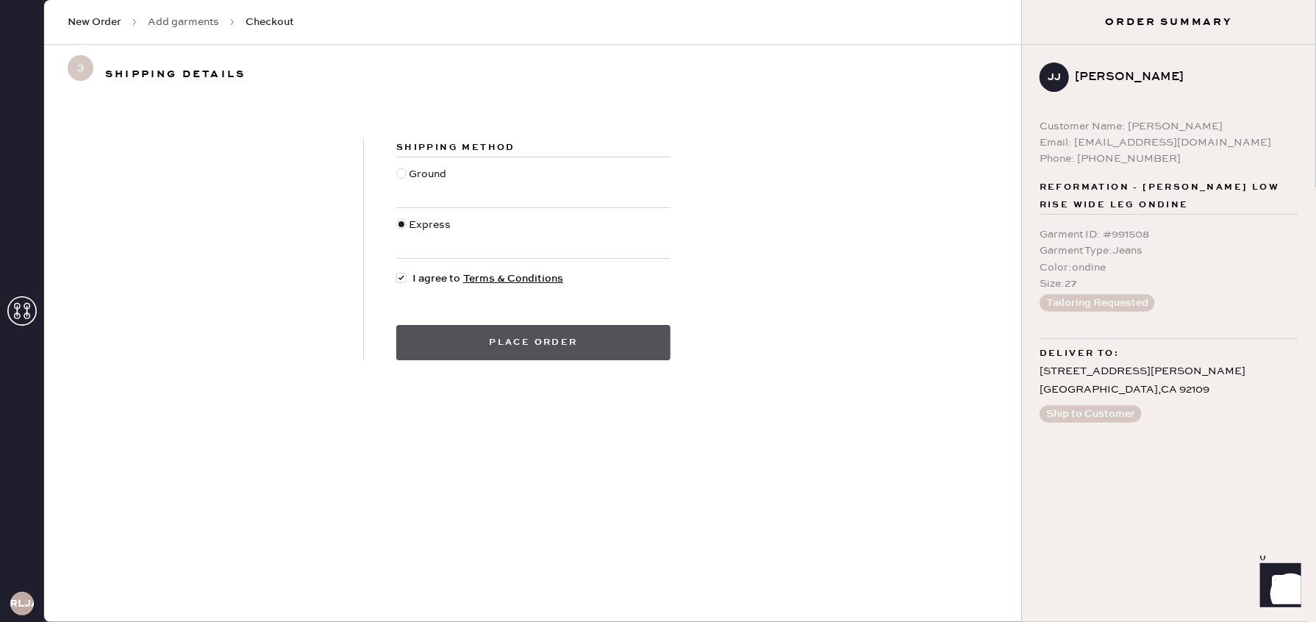
click at [465, 335] on button "Place order" at bounding box center [533, 342] width 274 height 35
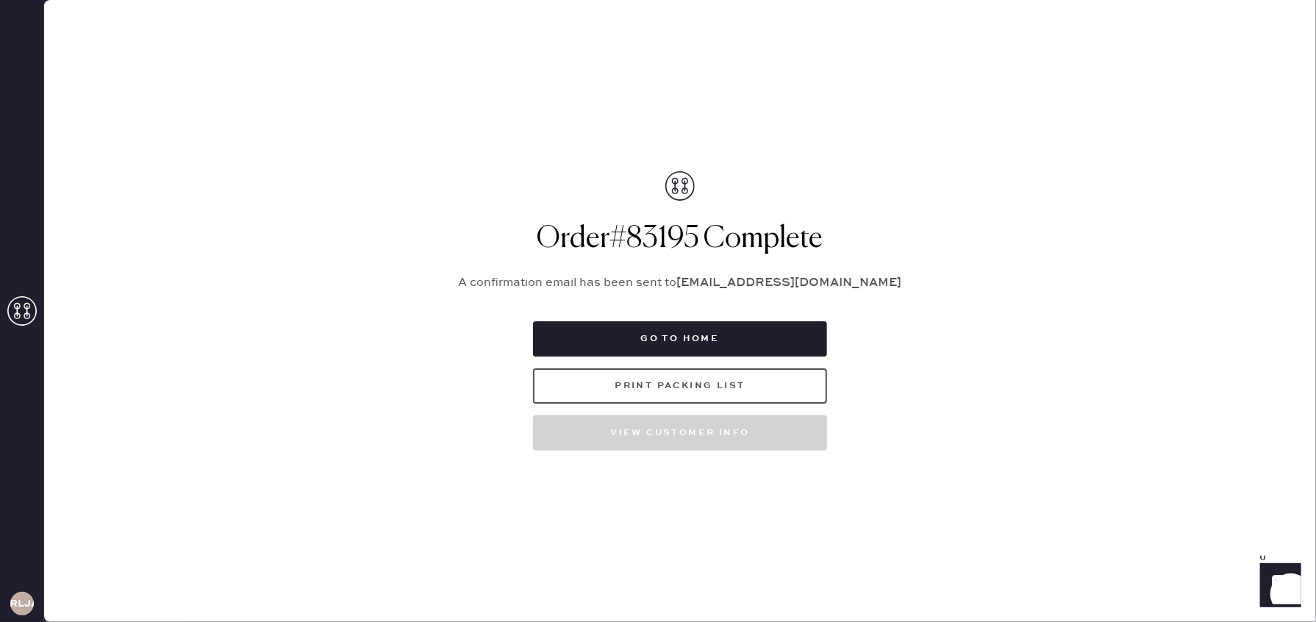
click at [738, 390] on button "Print Packing List" at bounding box center [680, 385] width 294 height 35
click at [21, 315] on icon at bounding box center [21, 310] width 29 height 29
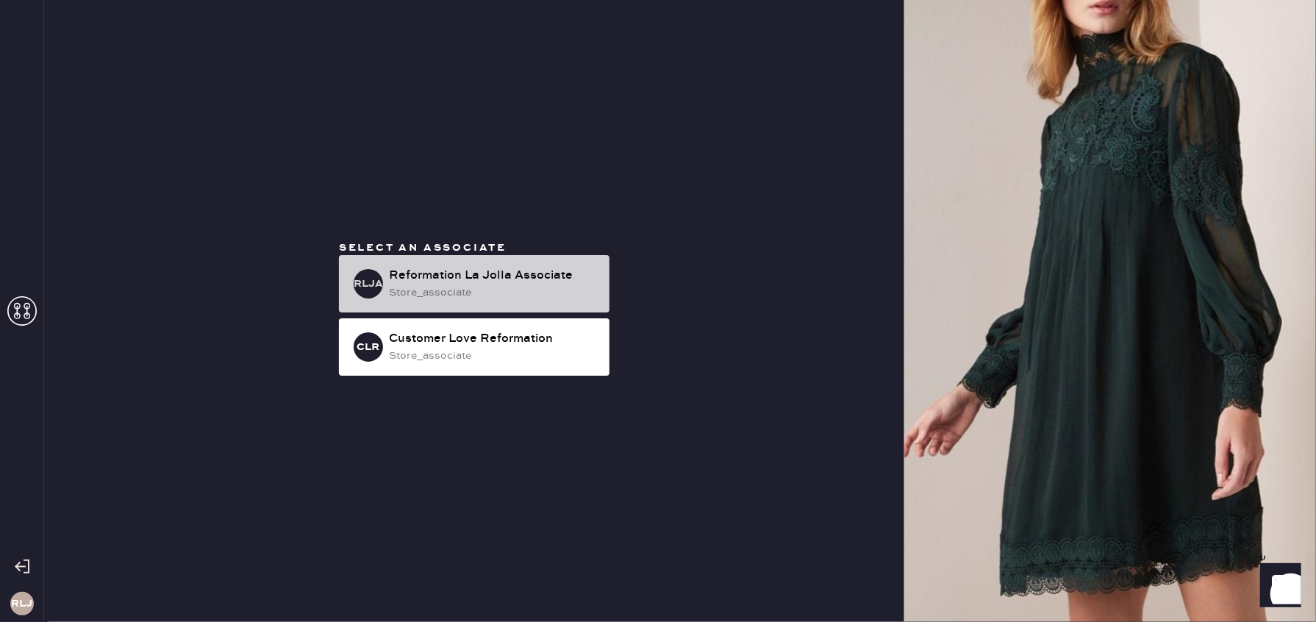
drag, startPoint x: 415, startPoint y: 272, endPoint x: 406, endPoint y: 276, distance: 9.6
click at [413, 274] on div "Reformation La Jolla Associate" at bounding box center [493, 276] width 209 height 18
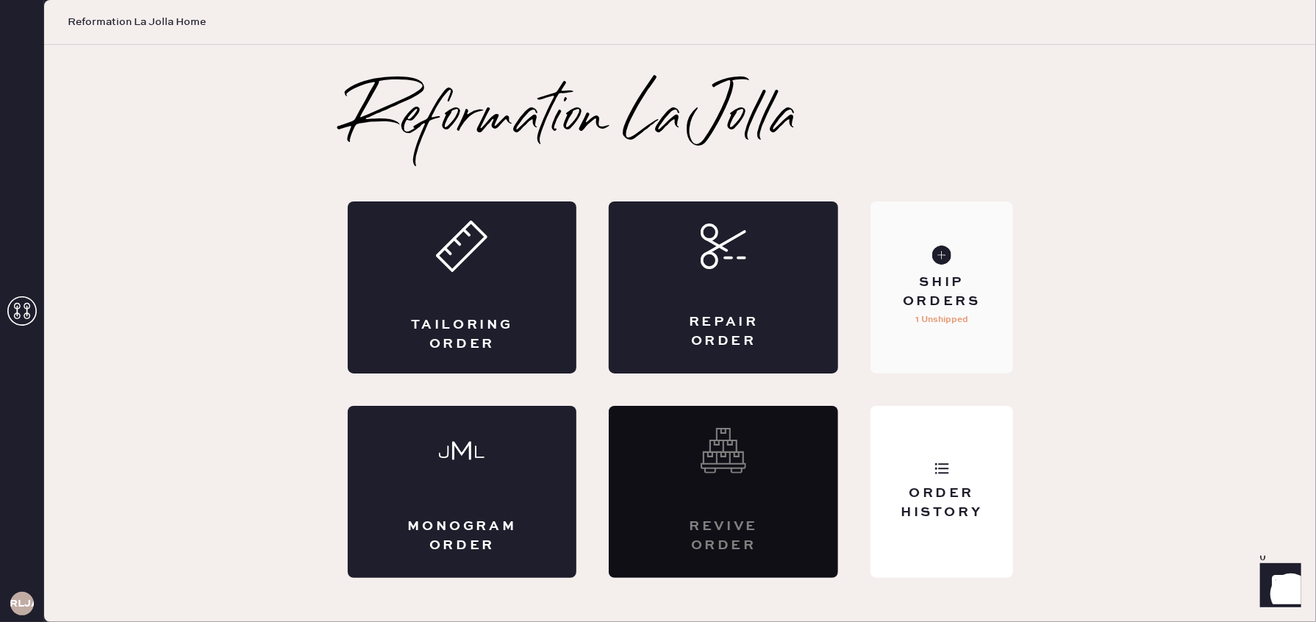
click at [954, 285] on div "Ship Orders" at bounding box center [941, 292] width 118 height 37
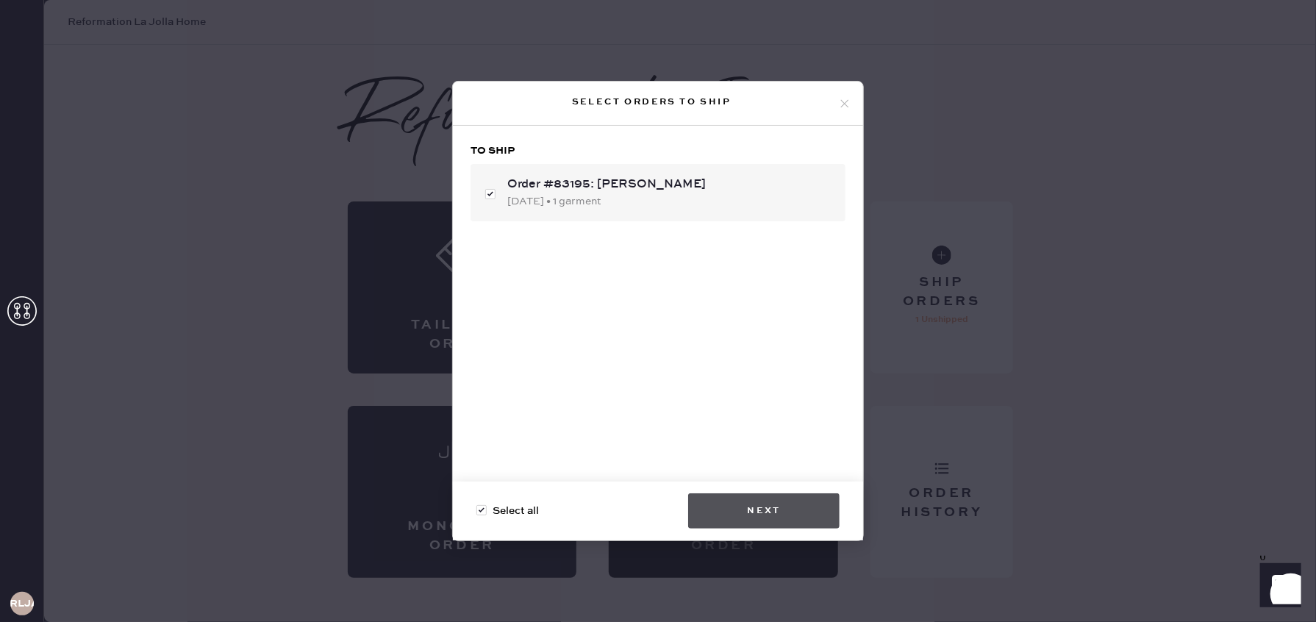
click at [792, 510] on button "Next" at bounding box center [763, 510] width 151 height 35
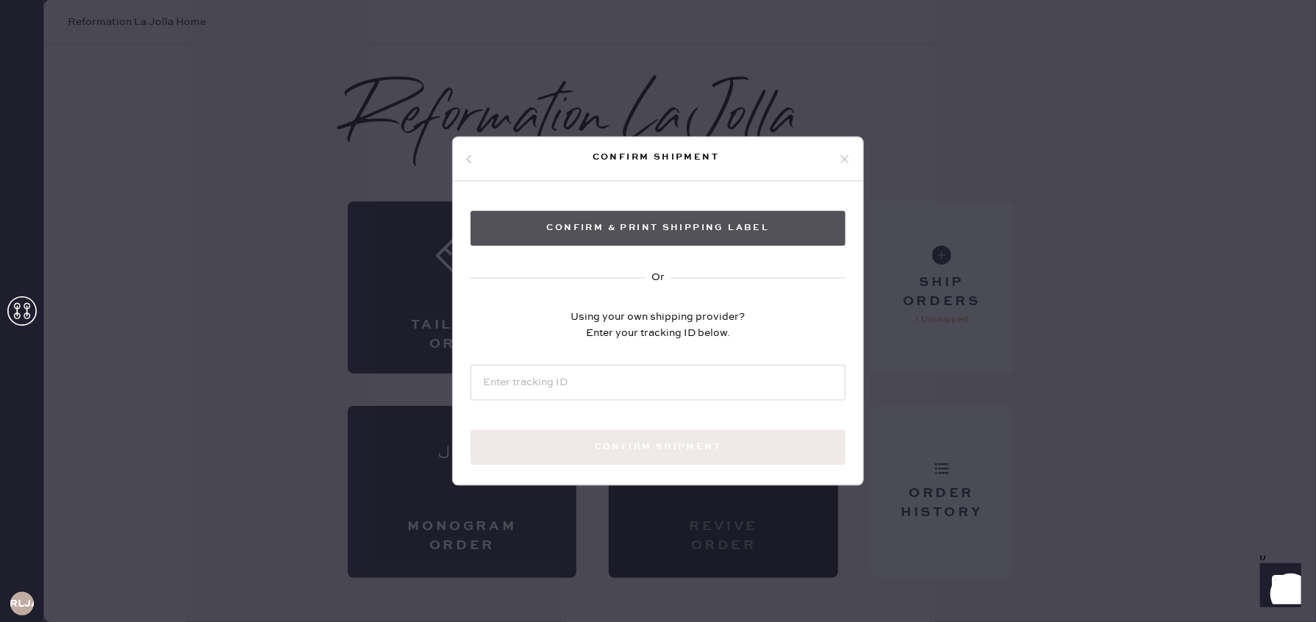
click at [670, 228] on button "Confirm & Print shipping label" at bounding box center [658, 228] width 375 height 35
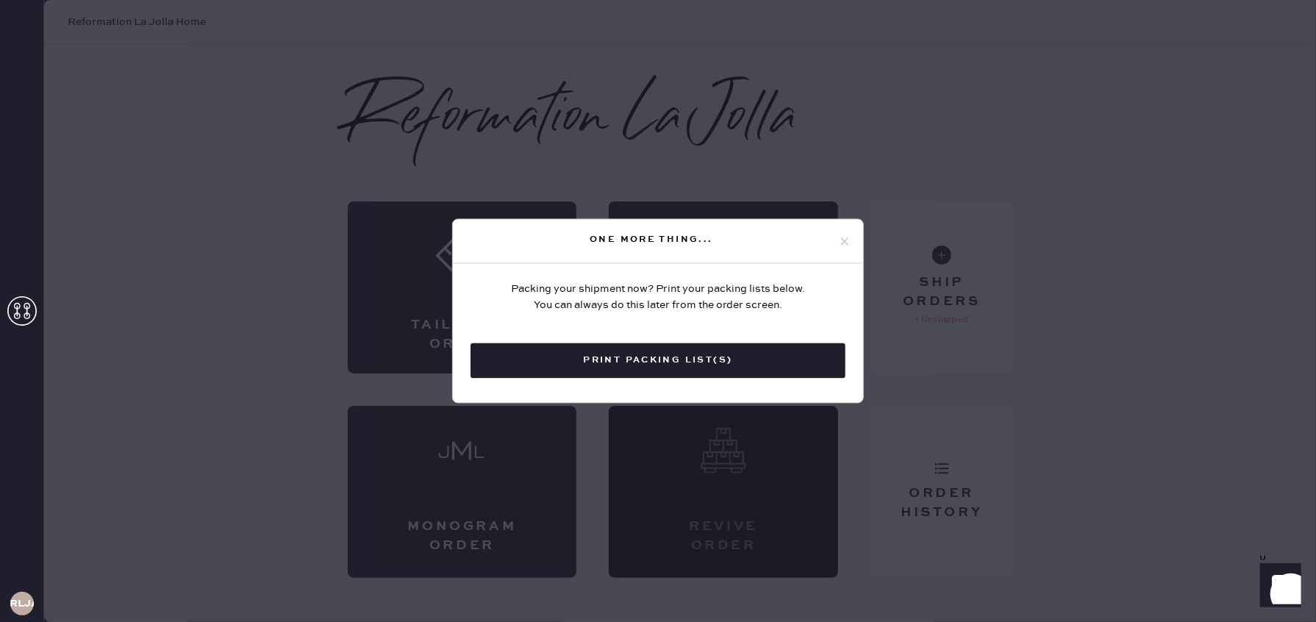
click at [844, 234] on div "One more thing..." at bounding box center [658, 242] width 410 height 44
click at [849, 241] on icon at bounding box center [844, 241] width 13 height 13
